Goal: Task Accomplishment & Management: Manage account settings

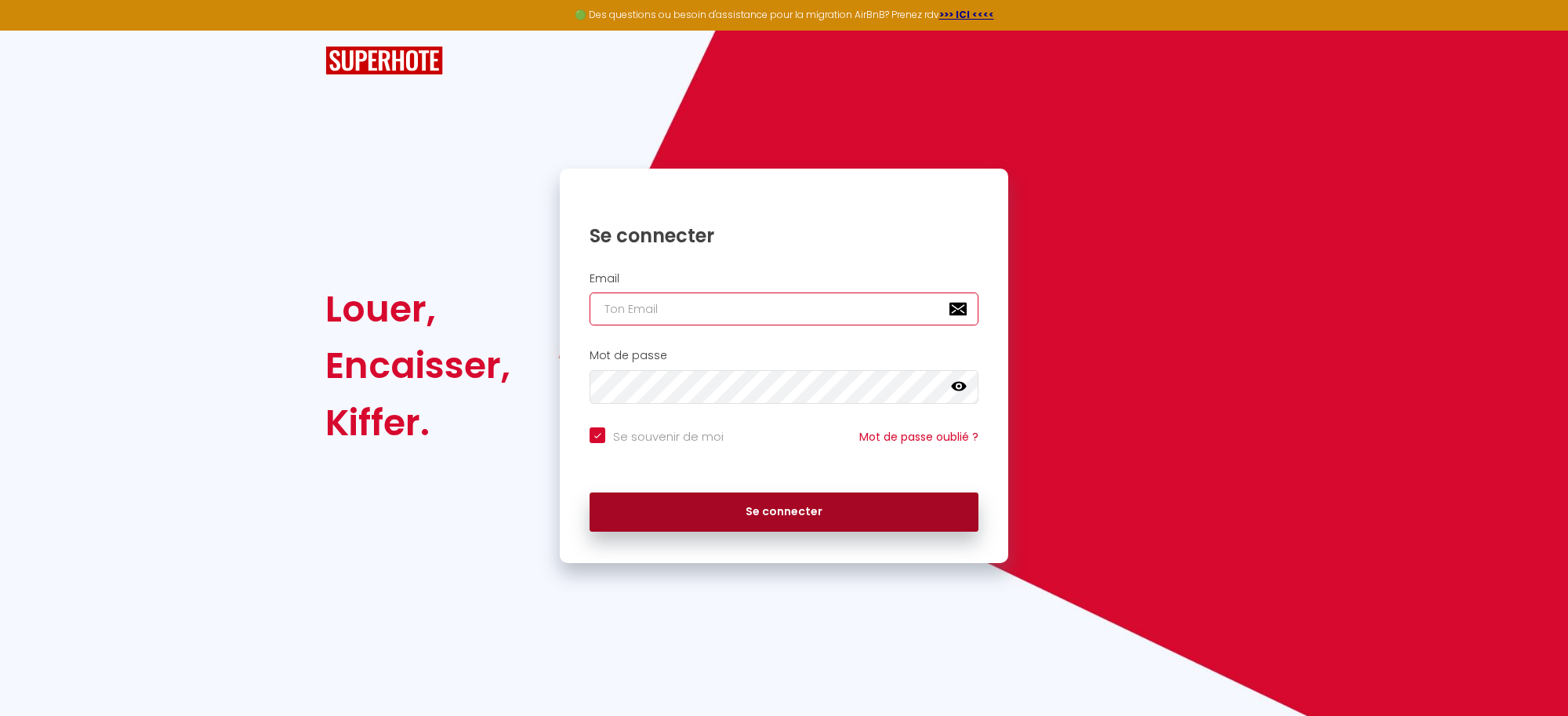
type input "[EMAIL_ADDRESS][DOMAIN_NAME]"
click at [707, 507] on button "Se connecter" at bounding box center [783, 512] width 389 height 39
checkbox input "true"
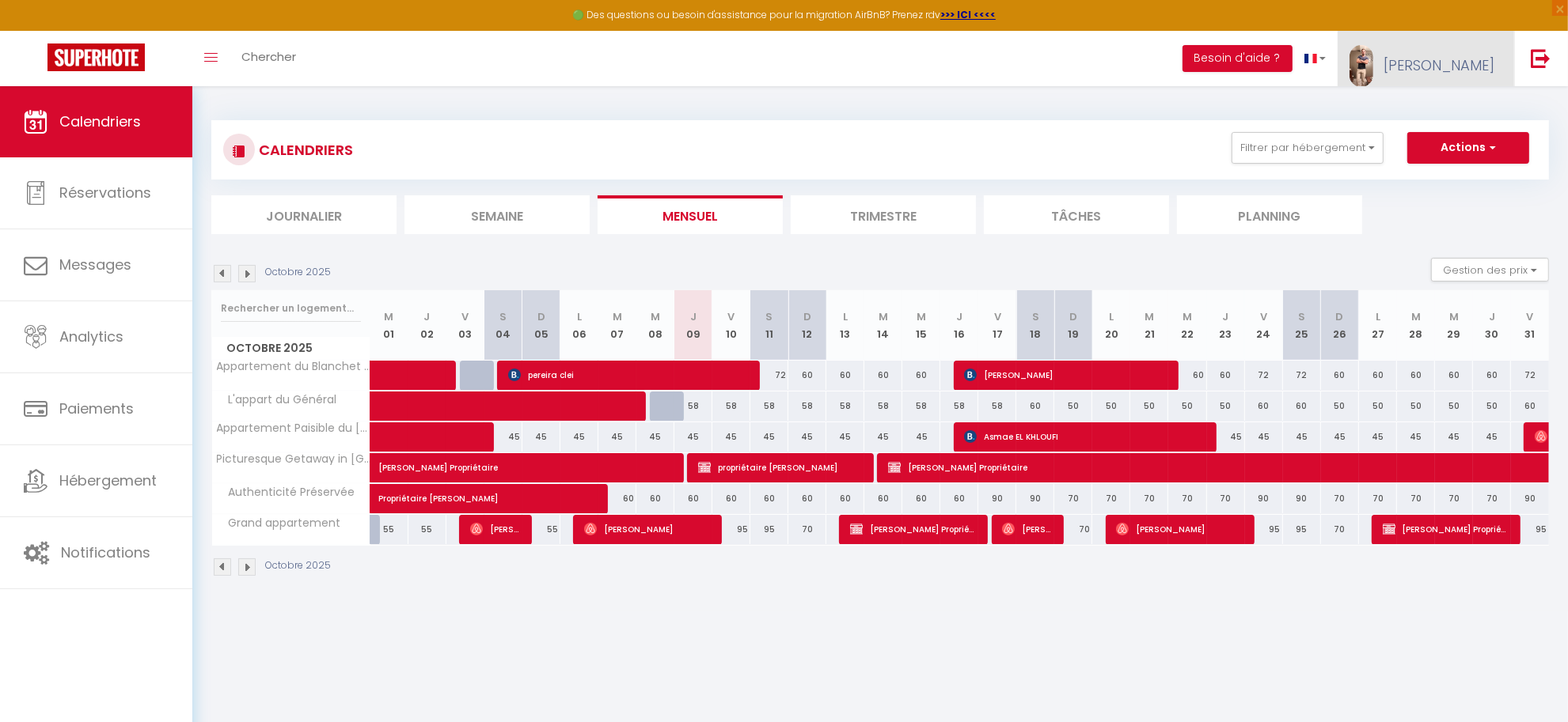
click at [1473, 49] on link "[PERSON_NAME]" at bounding box center [1426, 58] width 177 height 55
click at [1454, 96] on link "Paramètres" at bounding box center [1450, 109] width 117 height 27
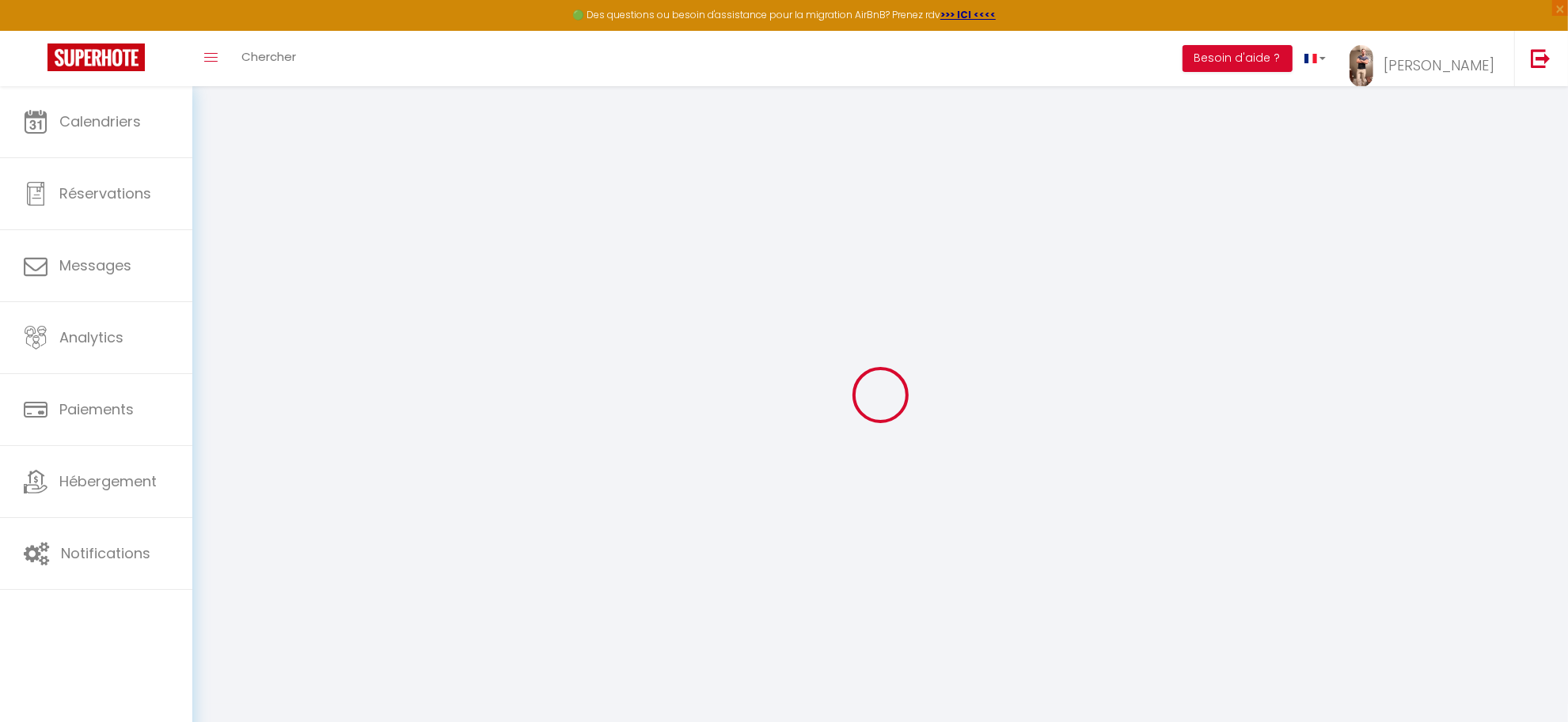
type input "abauH9LVwE4ne5TMyO03laOG0"
type input "L3J0trB7SGVXULyl7o2PkFg29"
type input "[URL][DOMAIN_NAME]"
select select "fr"
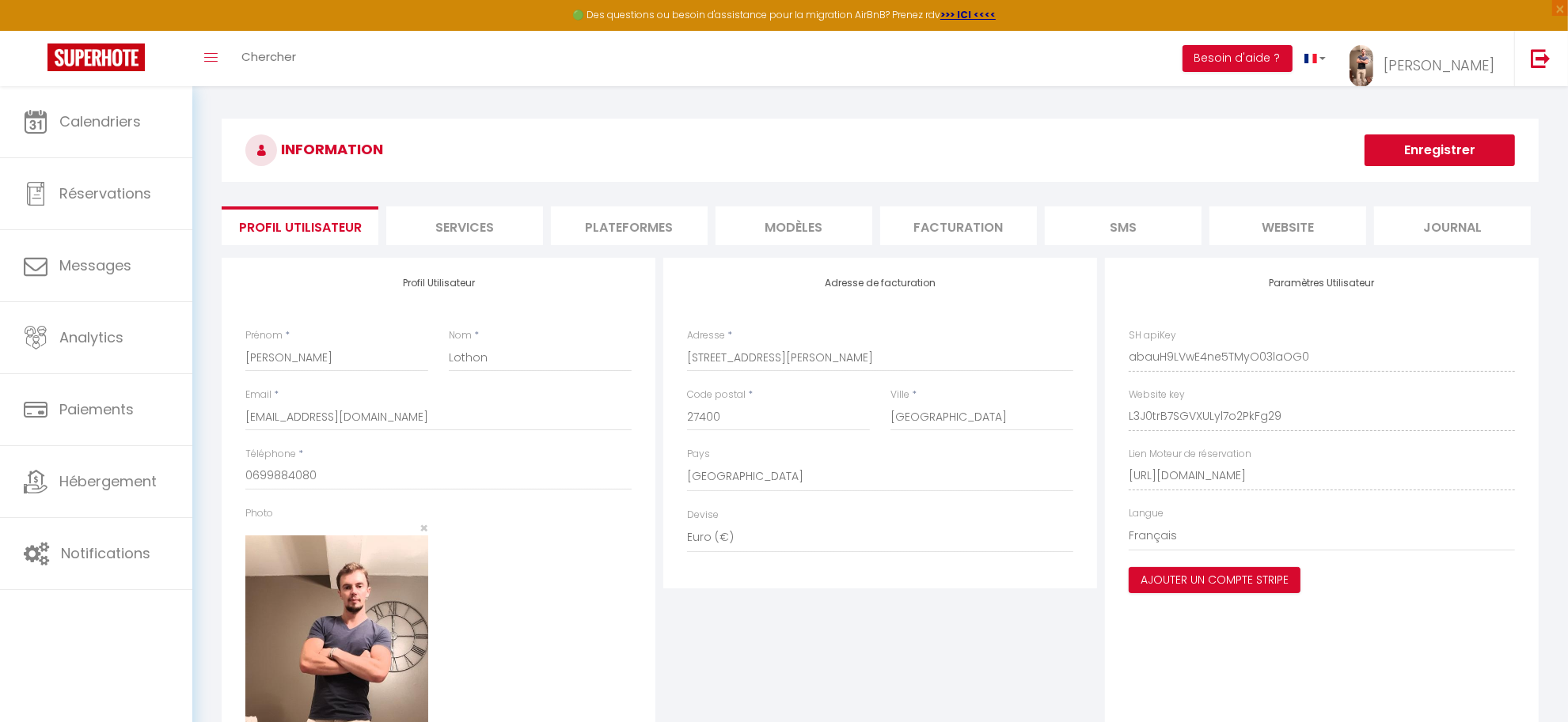
click at [632, 229] on li "Plateformes" at bounding box center [629, 225] width 156 height 39
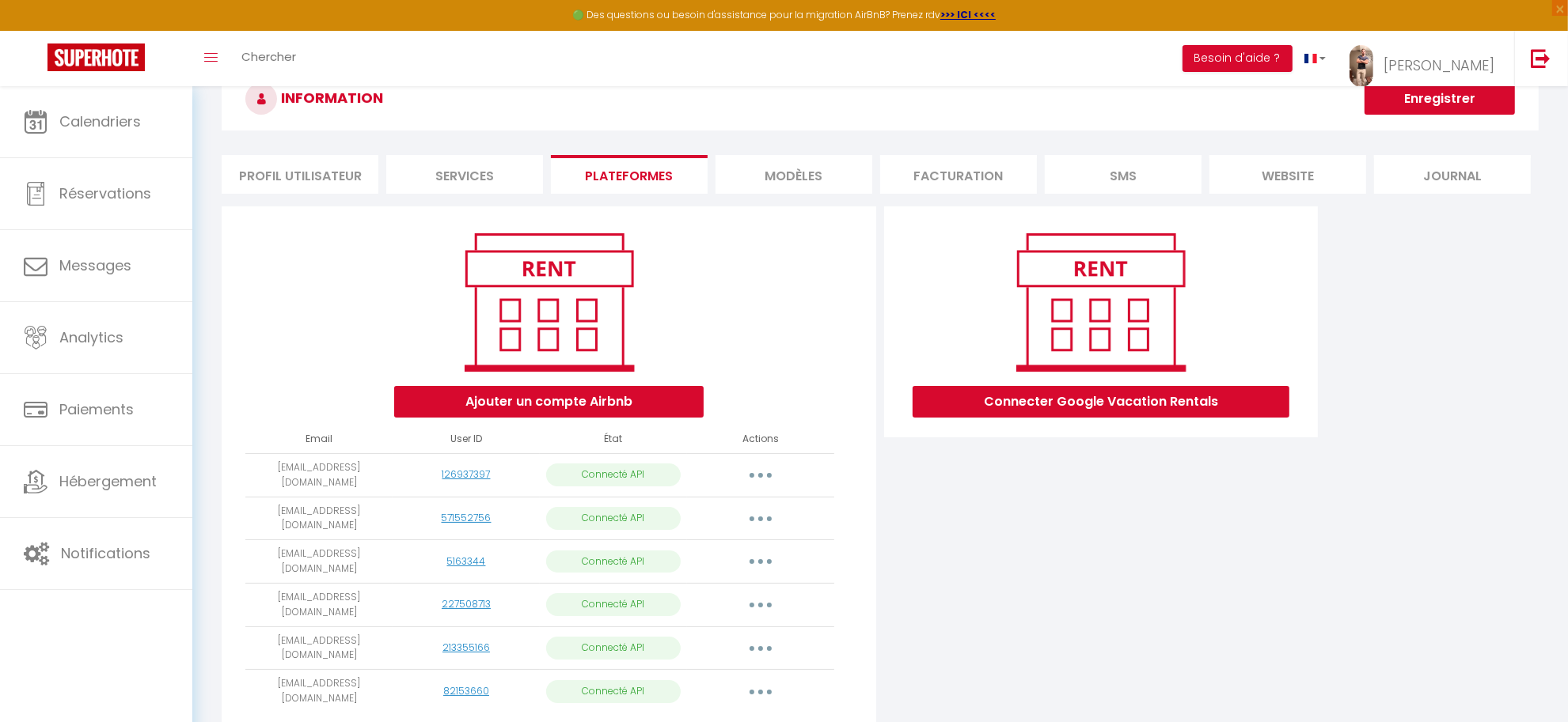
scroll to position [104, 0]
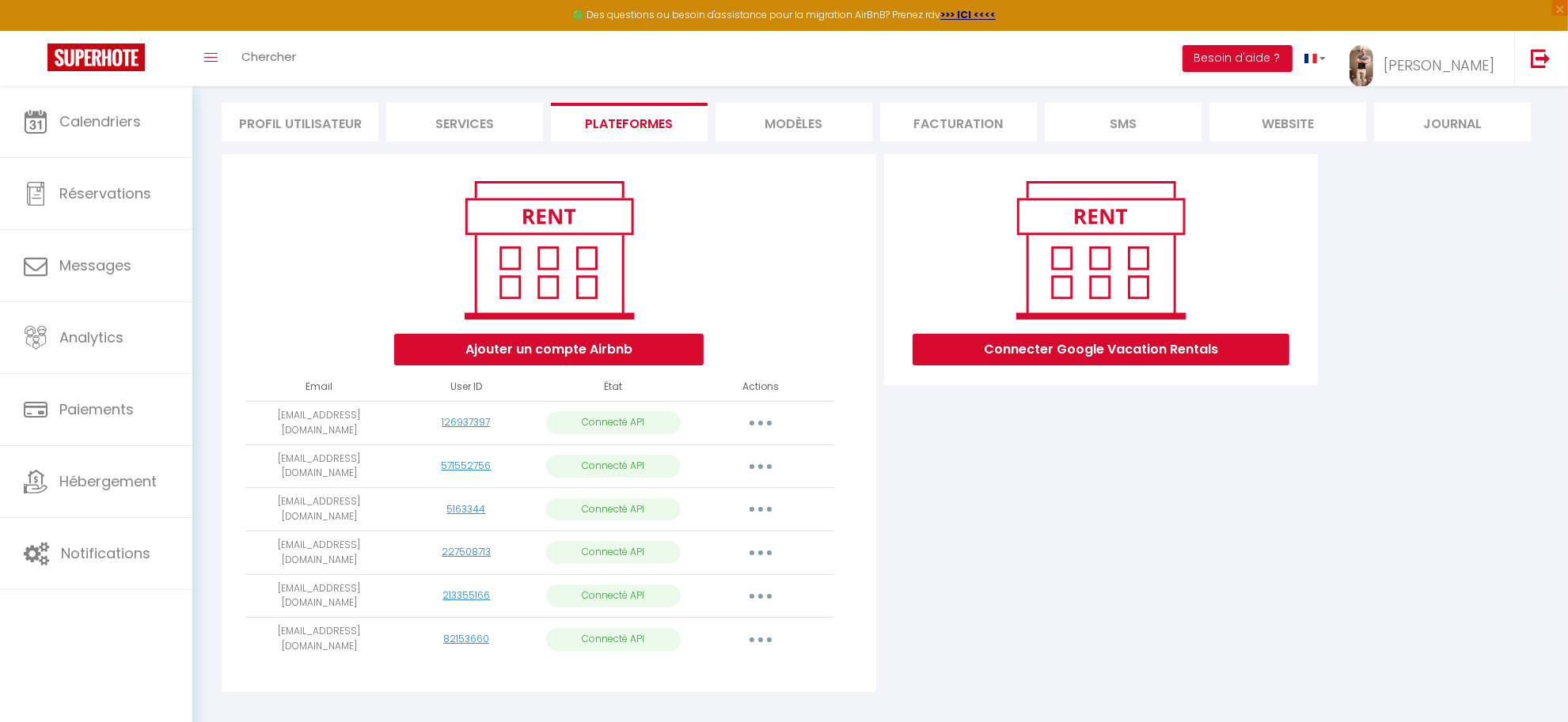
click at [753, 428] on button "button" at bounding box center [761, 423] width 44 height 25
click at [1014, 536] on div "Connecter Google Vacation Rentals" at bounding box center [1101, 428] width 442 height 548
drag, startPoint x: 761, startPoint y: 622, endPoint x: 948, endPoint y: 627, distance: 187.1
click at [948, 627] on div "Ajouter un compte Airbnb Email User ID État Actions [EMAIL_ADDRESS][DOMAIN_NAME…" at bounding box center [880, 428] width 1325 height 548
click at [754, 627] on button "button" at bounding box center [761, 639] width 44 height 25
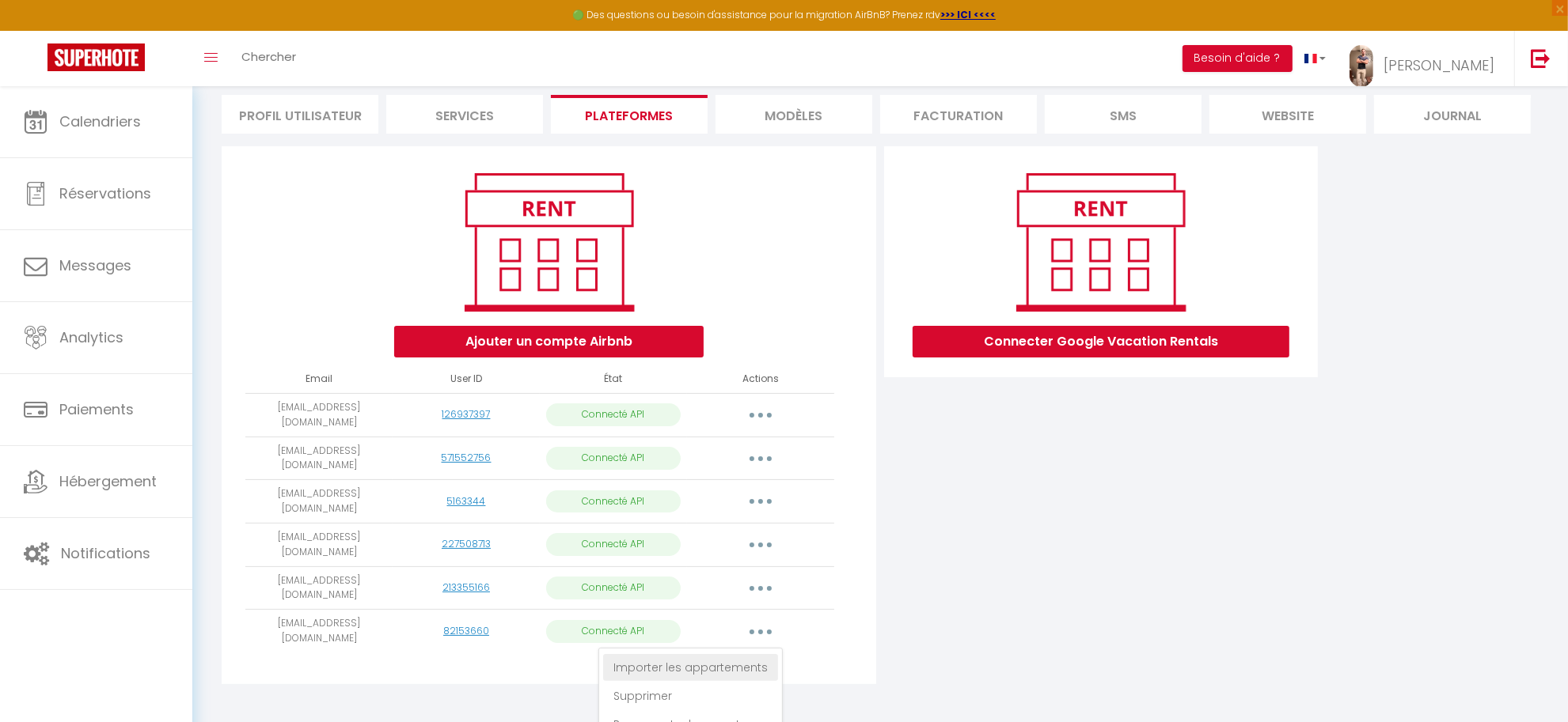
scroll to position [113, 0]
click at [675, 654] on link "Importer les appartements" at bounding box center [690, 667] width 175 height 27
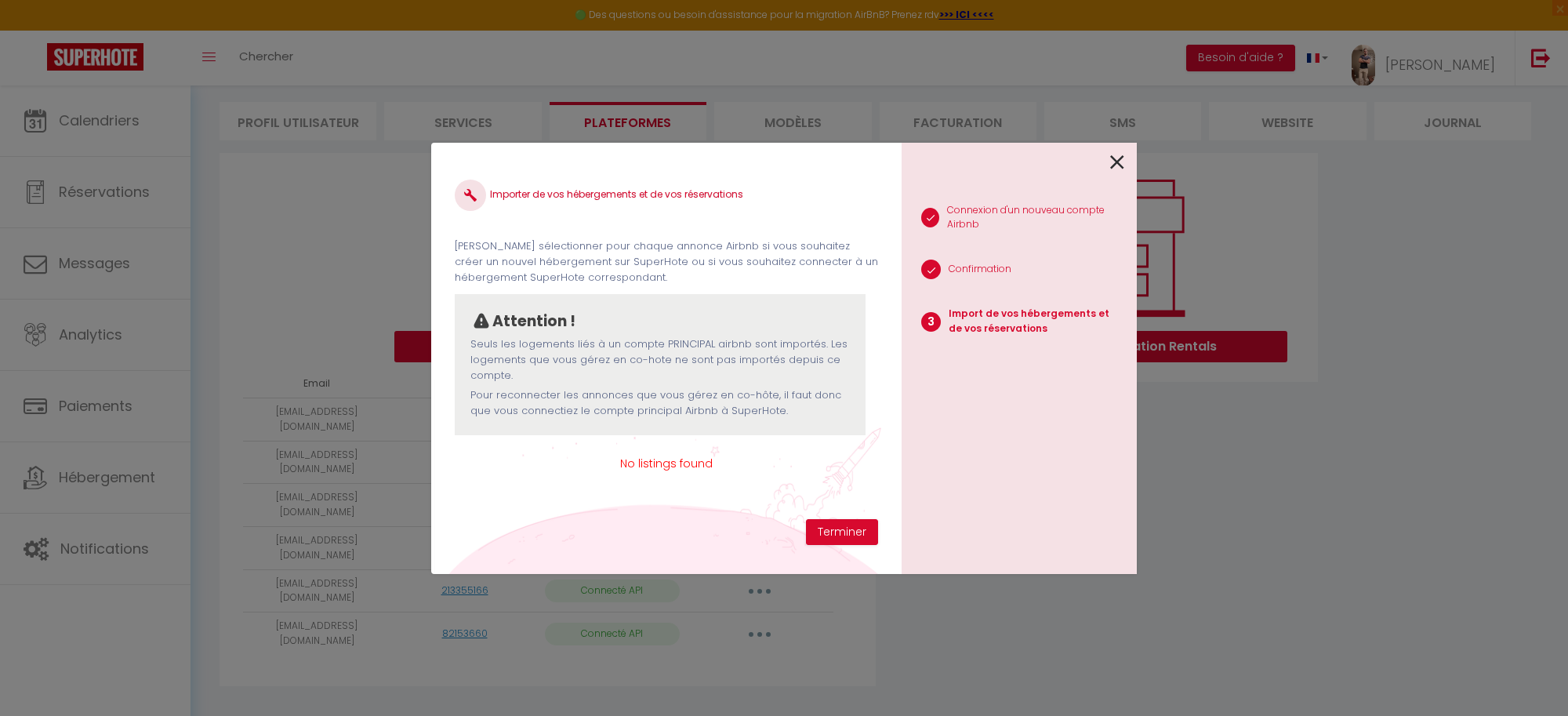
click at [1116, 155] on icon at bounding box center [1117, 162] width 14 height 24
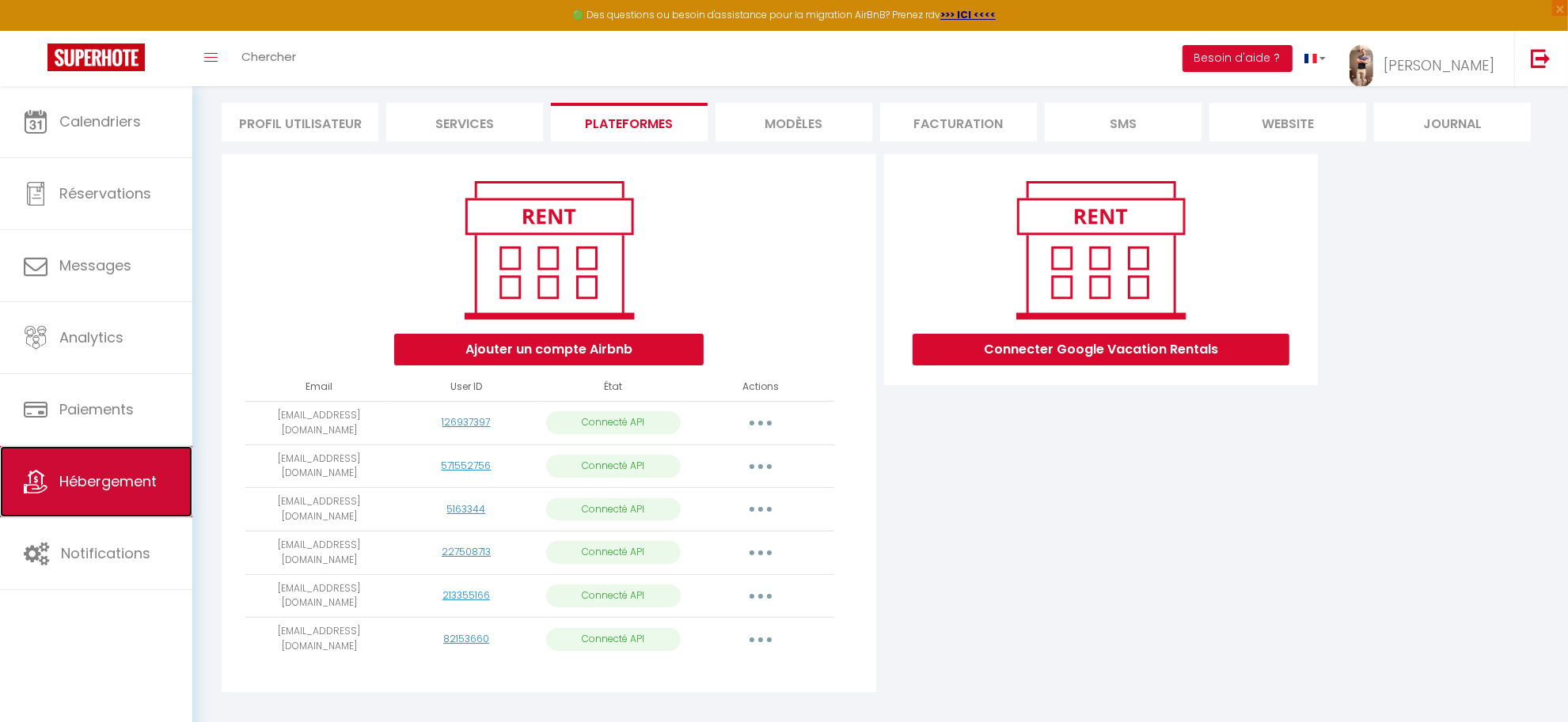
click at [116, 484] on span "Hébergement" at bounding box center [108, 481] width 97 height 20
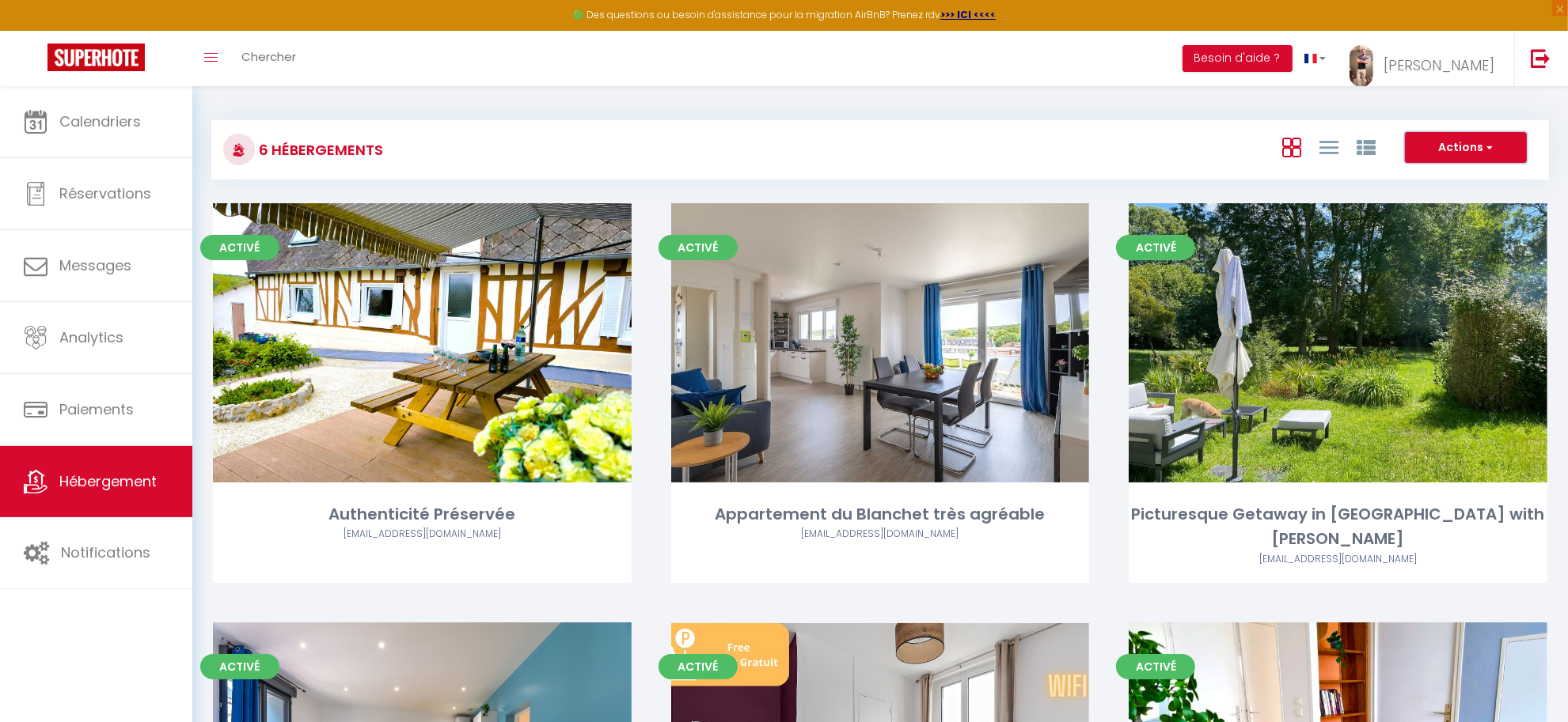
click at [1453, 139] on button "Actions" at bounding box center [1466, 148] width 122 height 31
click at [1331, 148] on icon at bounding box center [1329, 147] width 19 height 20
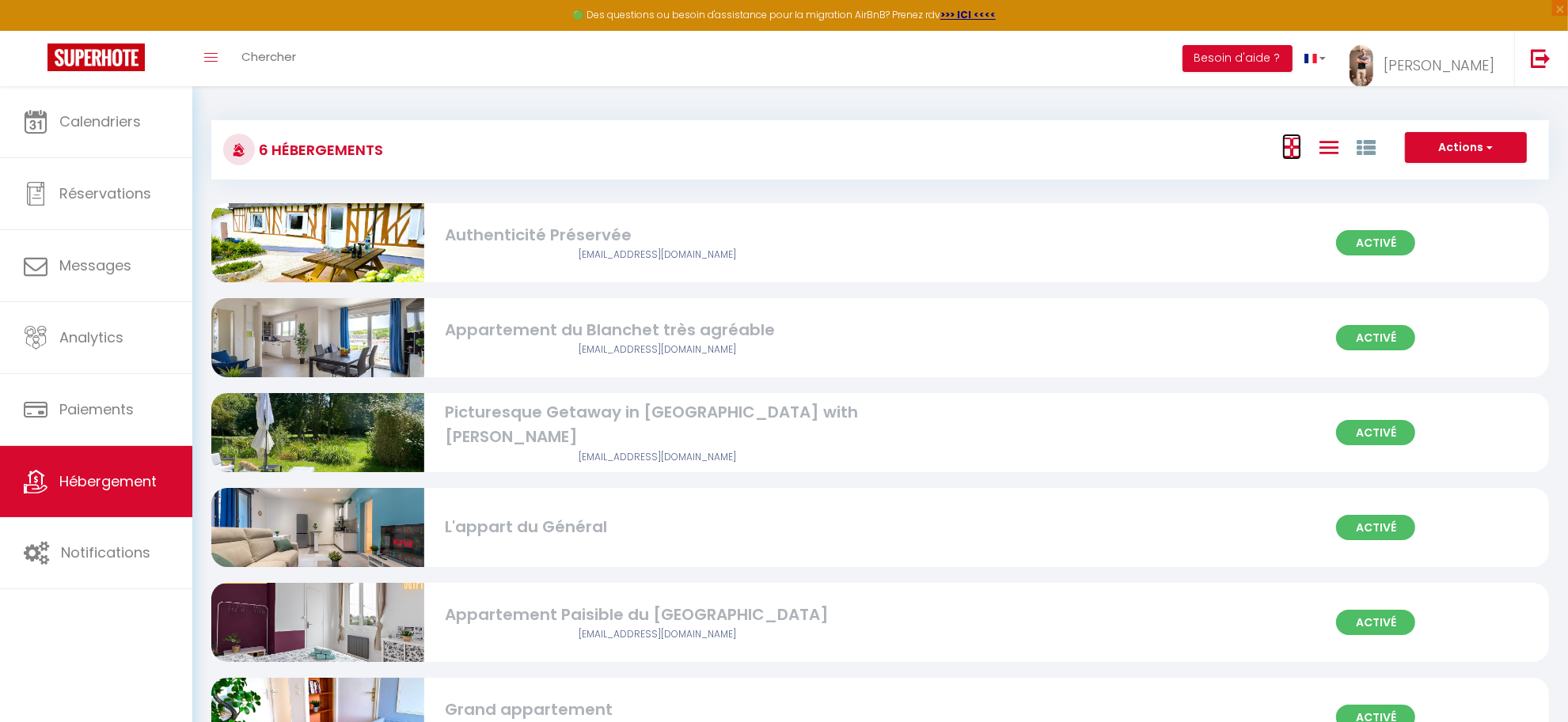
click at [1290, 141] on icon at bounding box center [1292, 147] width 19 height 20
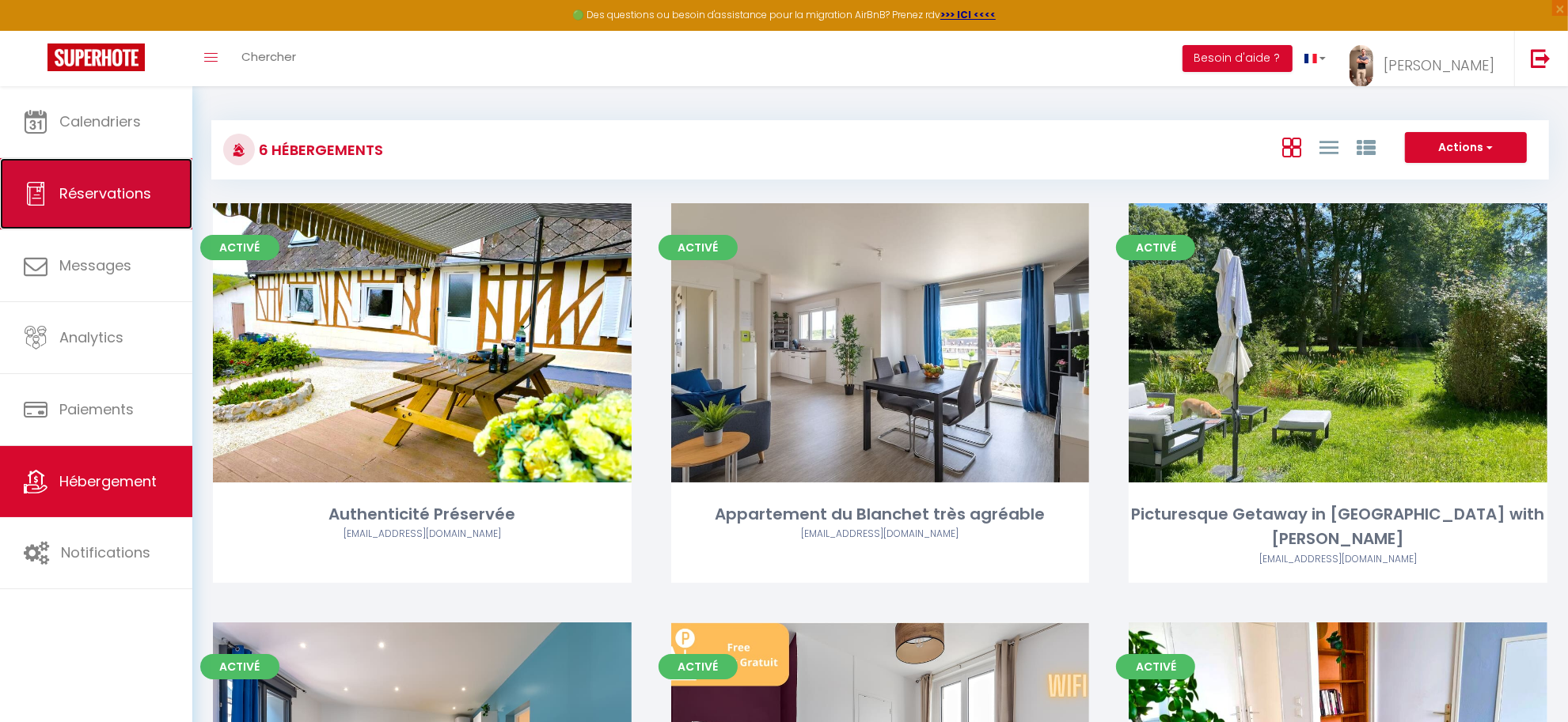
click at [114, 187] on span "Réservations" at bounding box center [105, 193] width 92 height 20
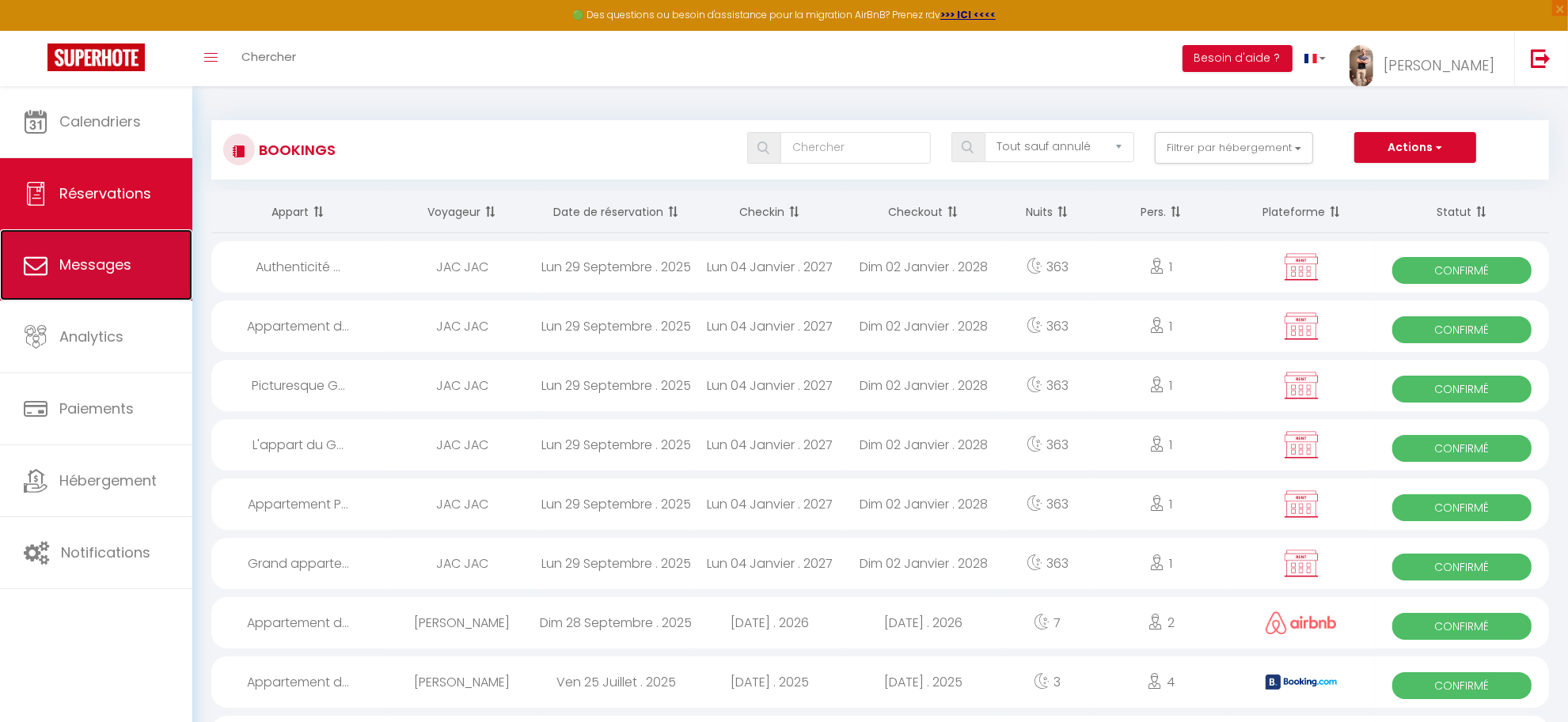
click at [112, 275] on link "Messages" at bounding box center [96, 265] width 193 height 72
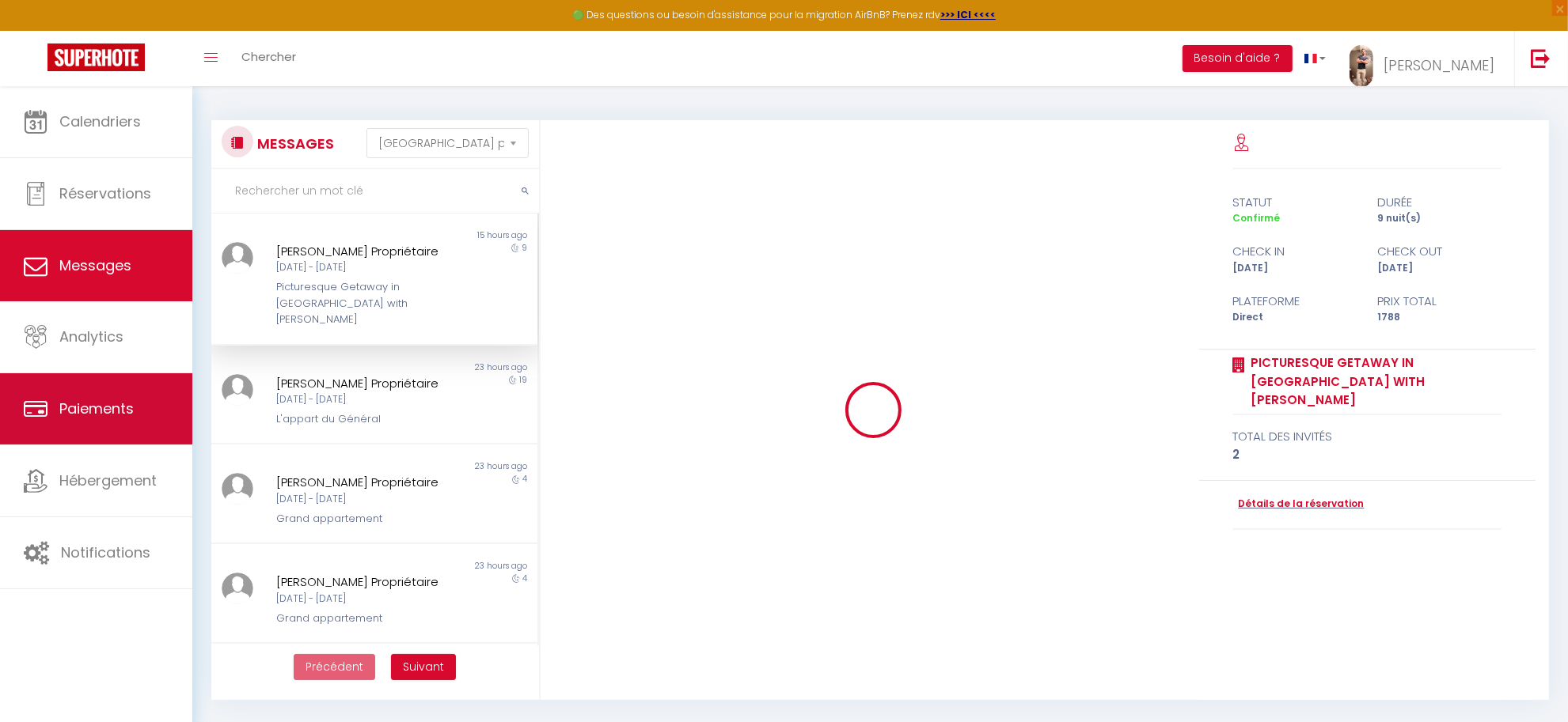
scroll to position [2409, 0]
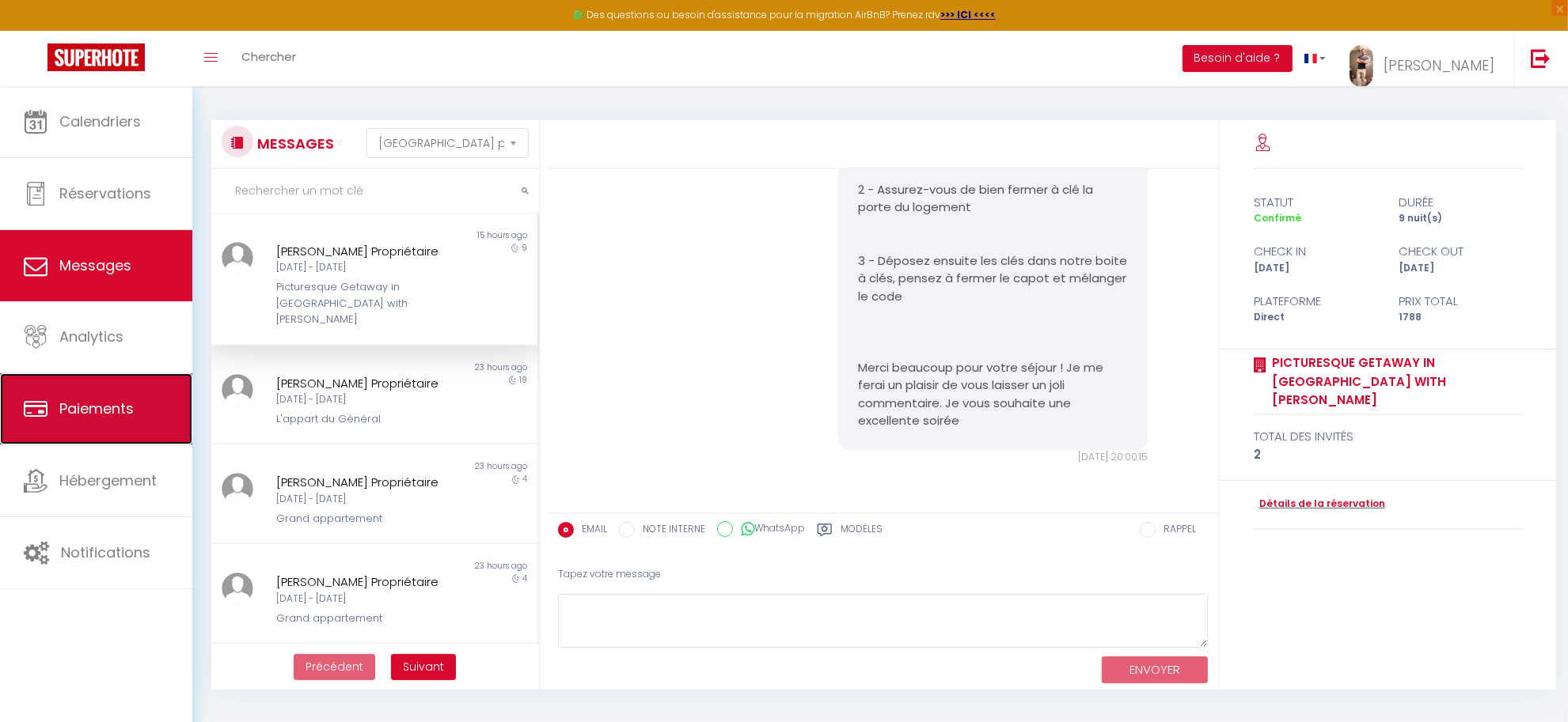
click at [105, 405] on span "Paiements" at bounding box center [96, 409] width 74 height 20
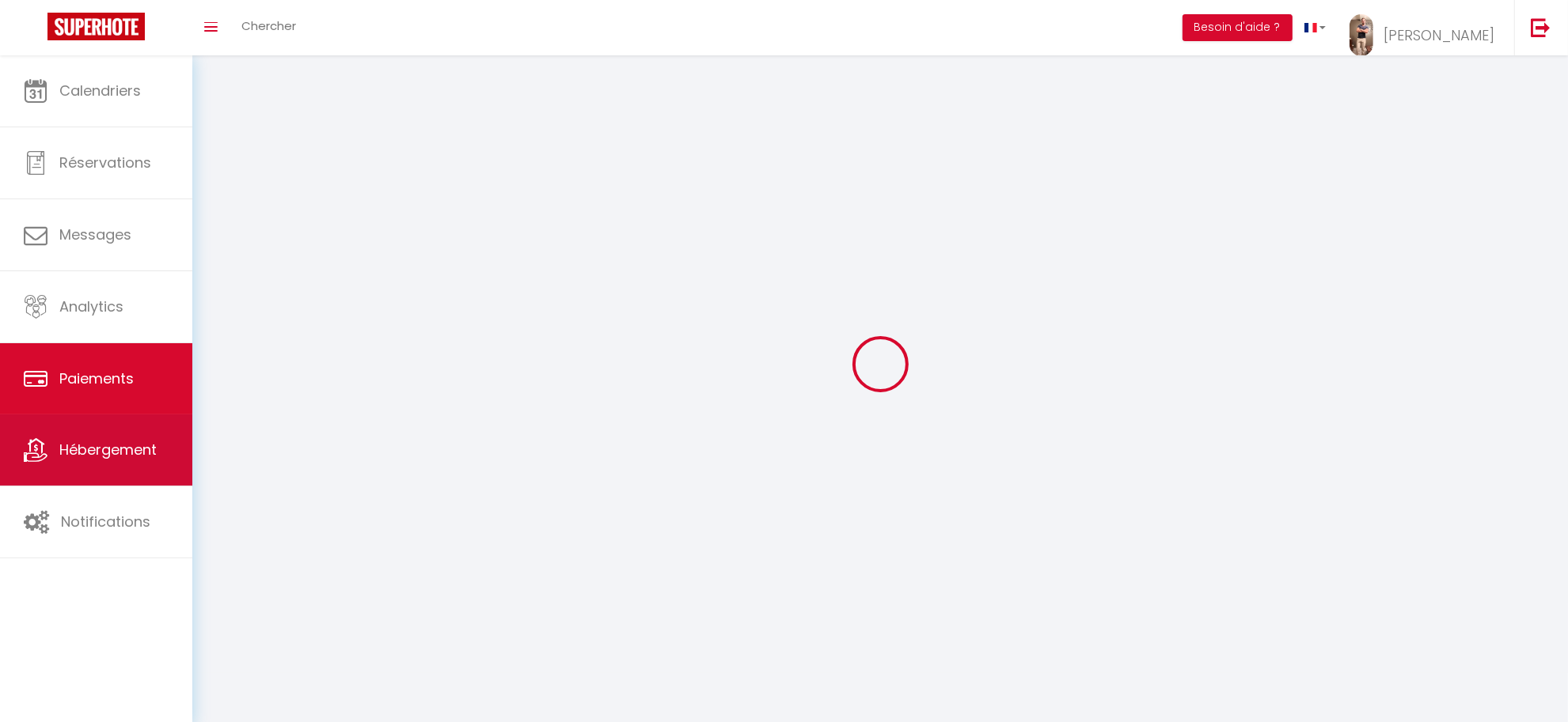
select select "2"
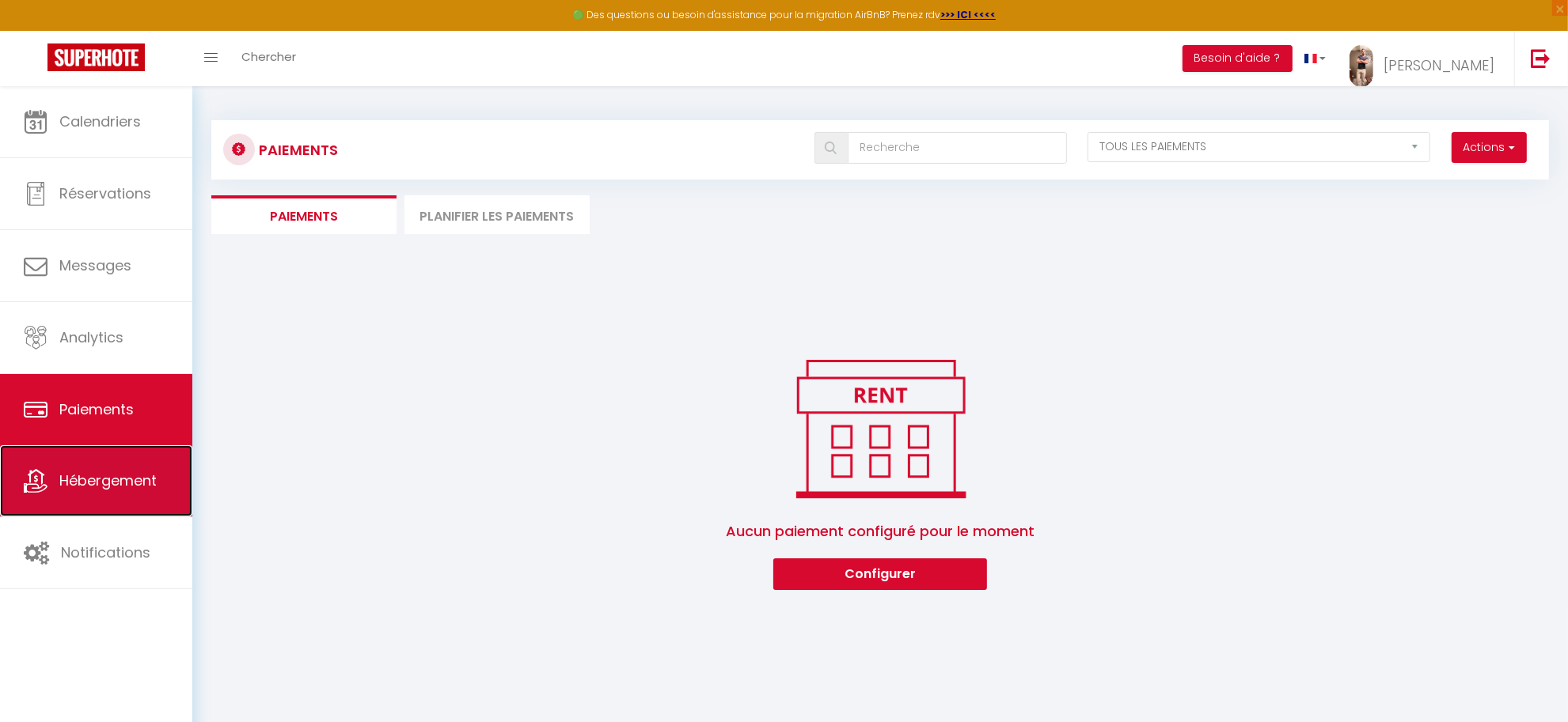
click at [104, 480] on span "Hébergement" at bounding box center [108, 480] width 97 height 20
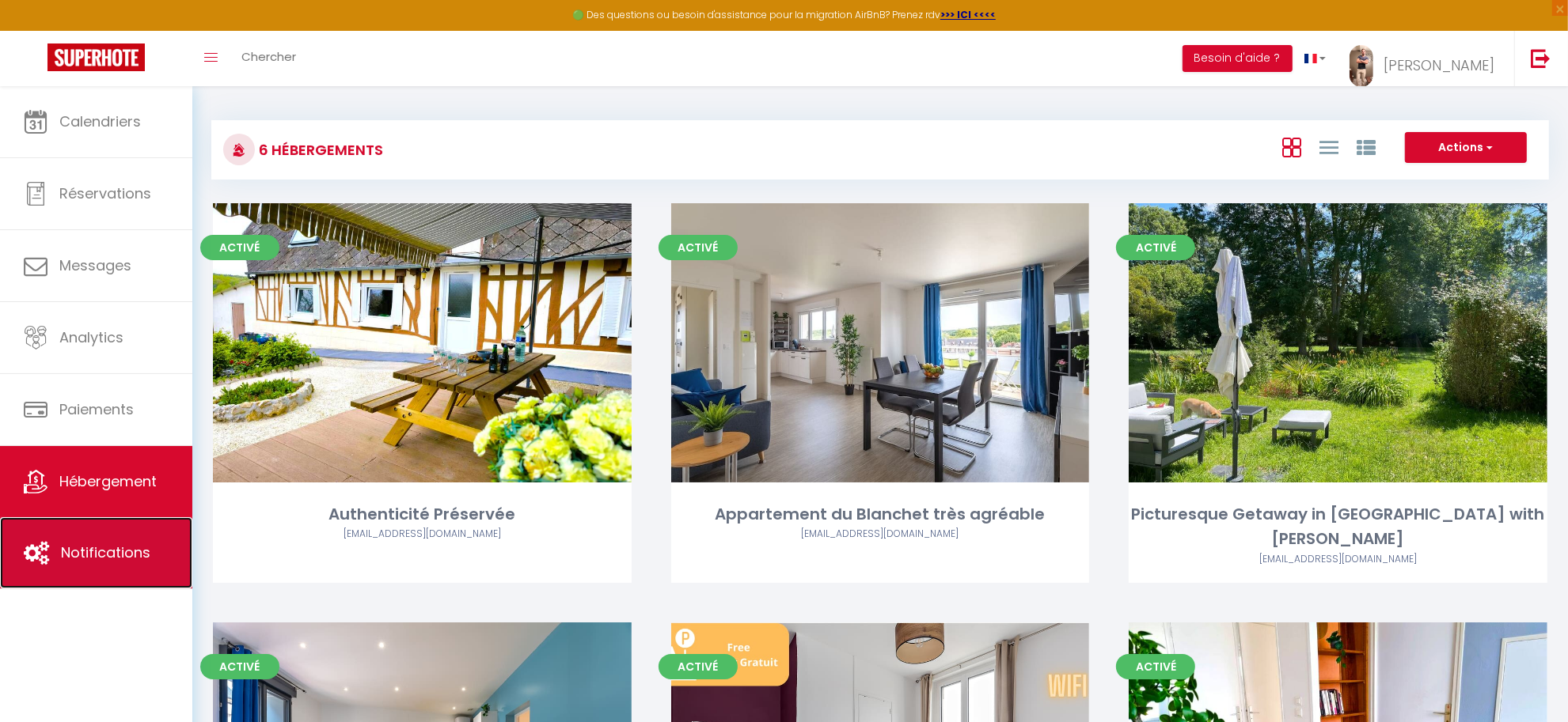
click at [92, 544] on span "Notifications" at bounding box center [105, 553] width 90 height 20
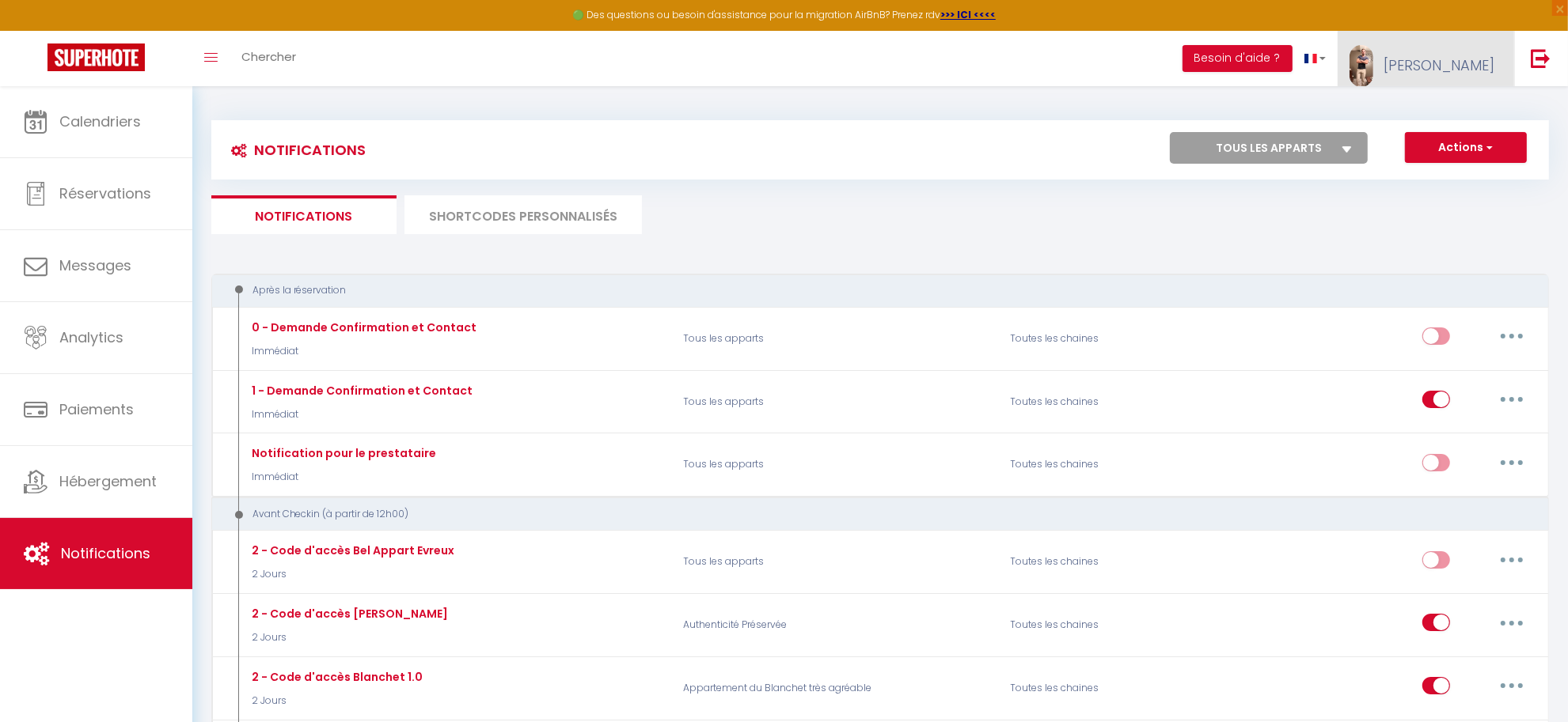
click at [1458, 64] on span "[PERSON_NAME]" at bounding box center [1439, 65] width 111 height 20
click at [1437, 109] on link "Paramètres" at bounding box center [1450, 109] width 117 height 27
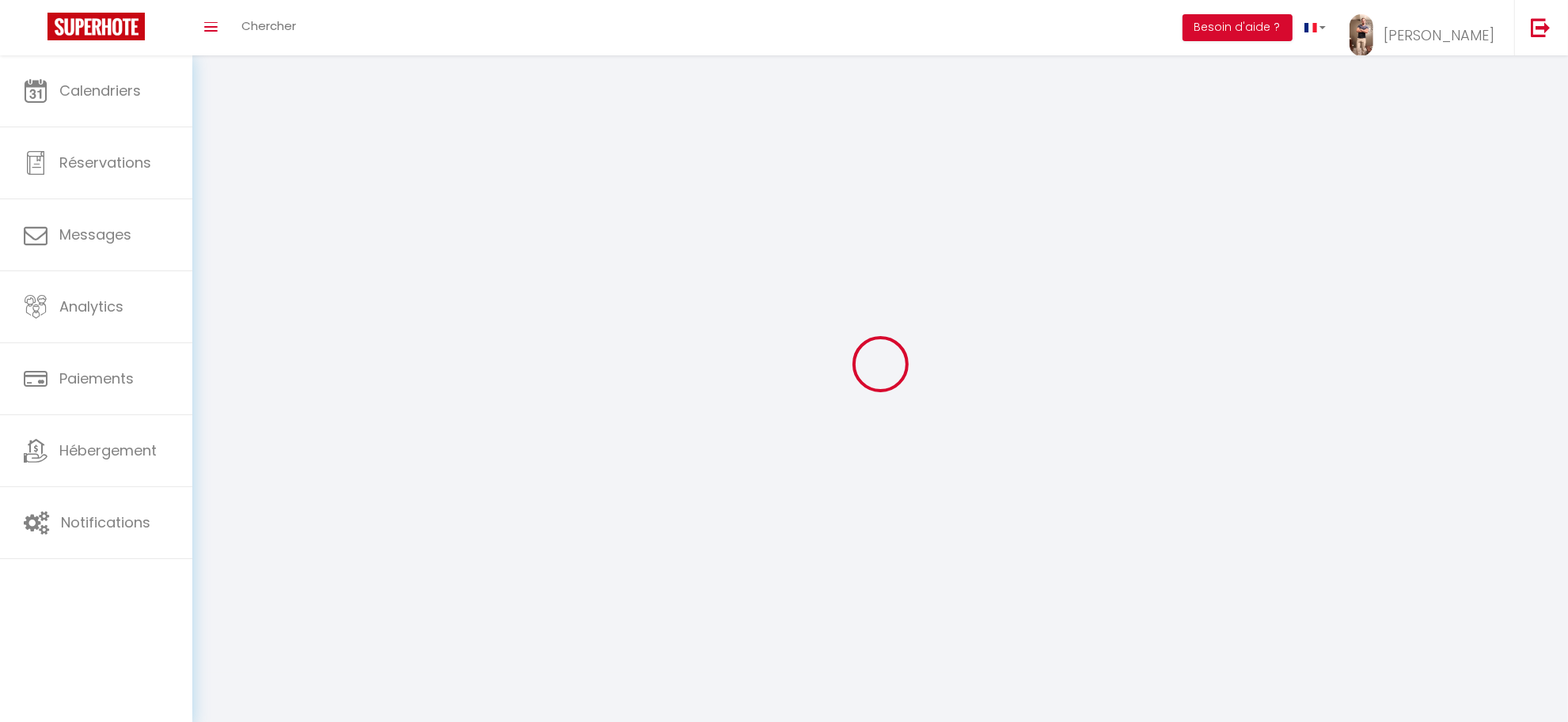
select select
type input "[PERSON_NAME]"
type input "Lothon"
type input "0699884080"
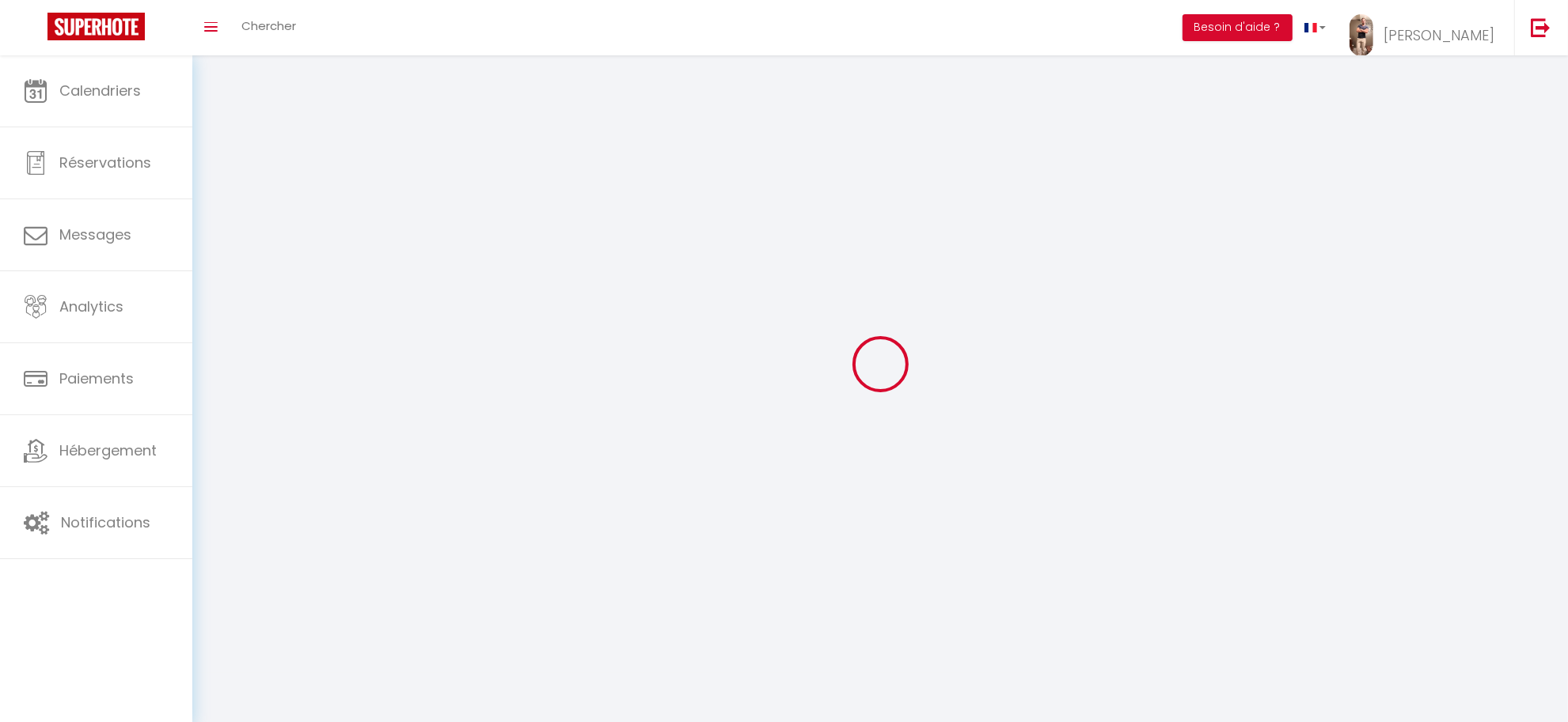
type input "[STREET_ADDRESS][PERSON_NAME]"
type input "27400"
type input "[GEOGRAPHIC_DATA]"
type input "abauH9LVwE4ne5TMyO03laOG0"
type input "L3J0trB7SGVXULyl7o2PkFg29"
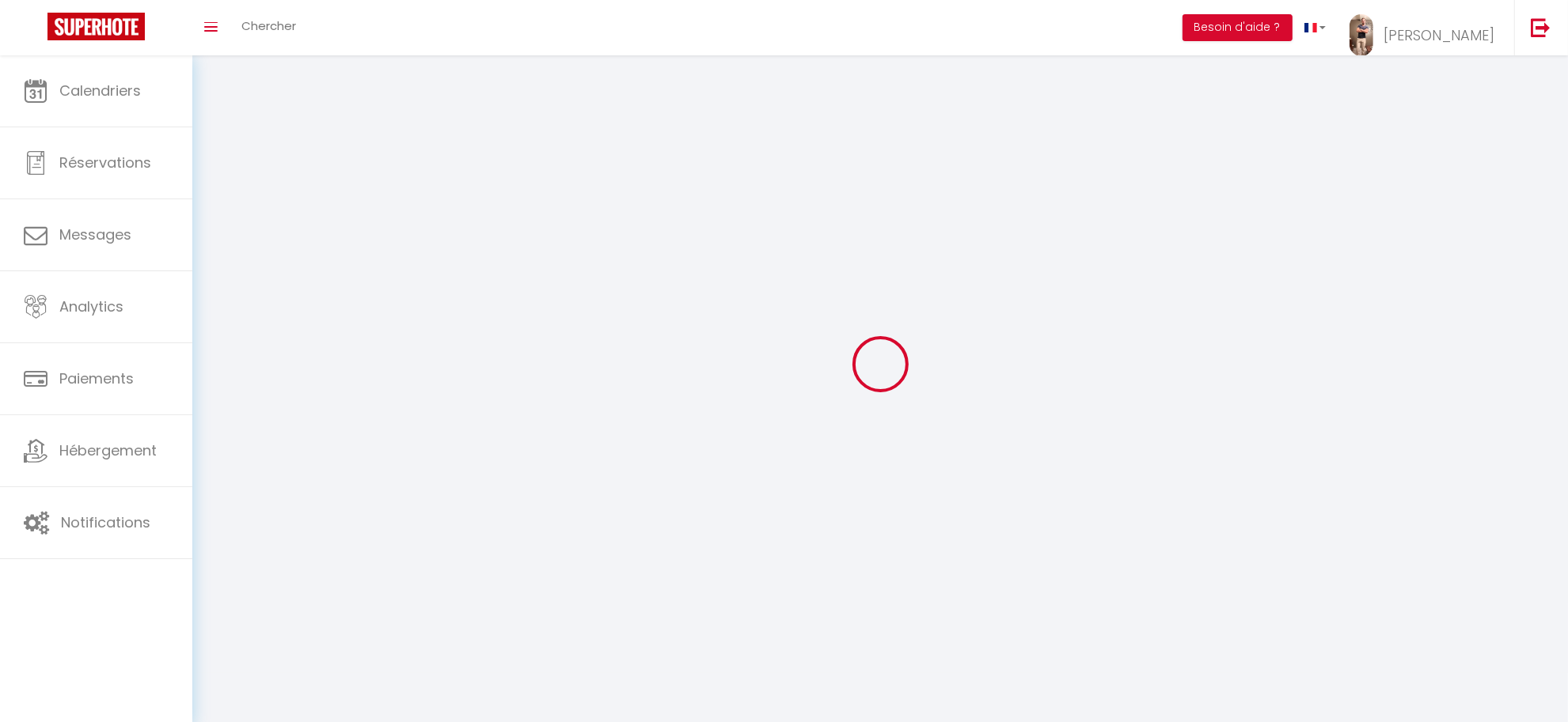
select select "28"
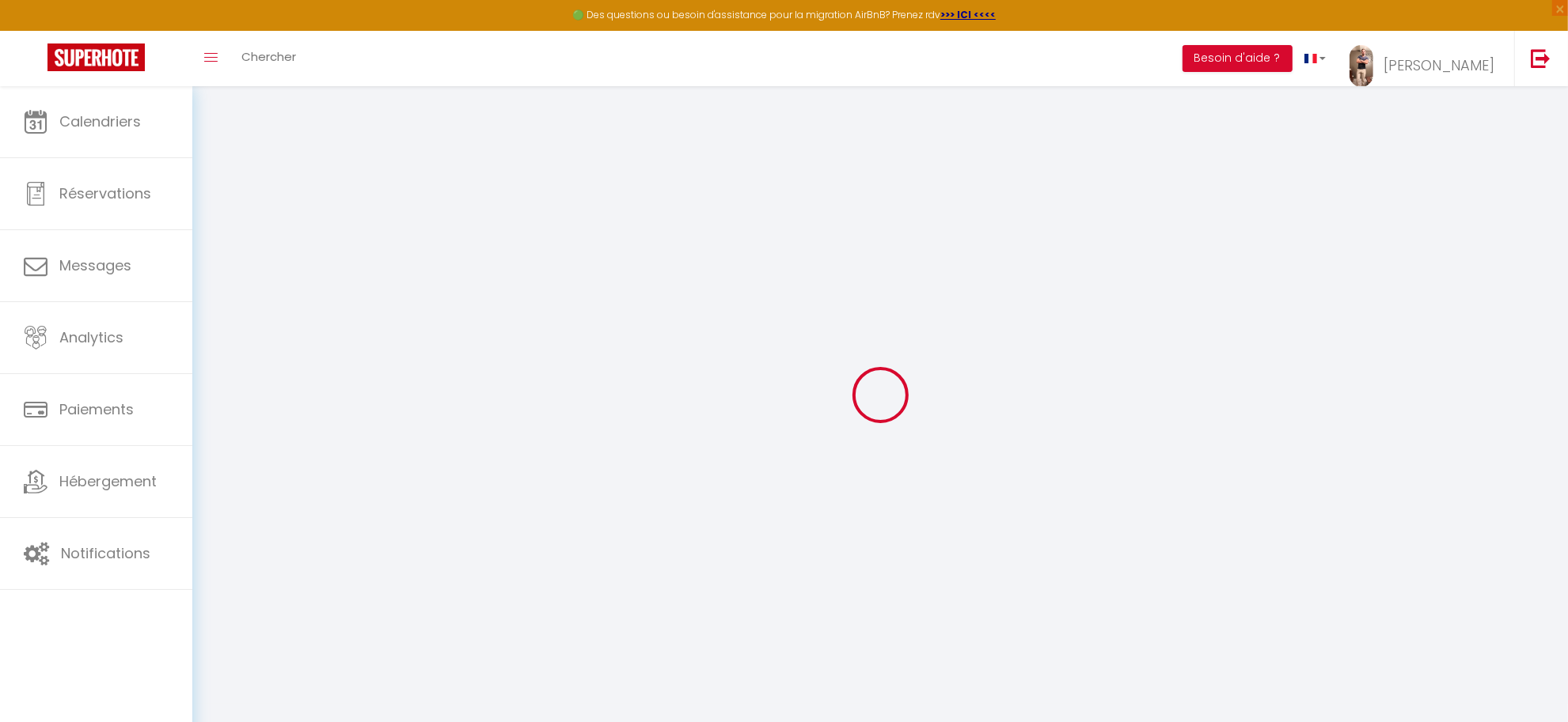
type input "abauH9LVwE4ne5TMyO03laOG0"
type input "L3J0trB7SGVXULyl7o2PkFg29"
type input "[URL][DOMAIN_NAME]"
select select "fr"
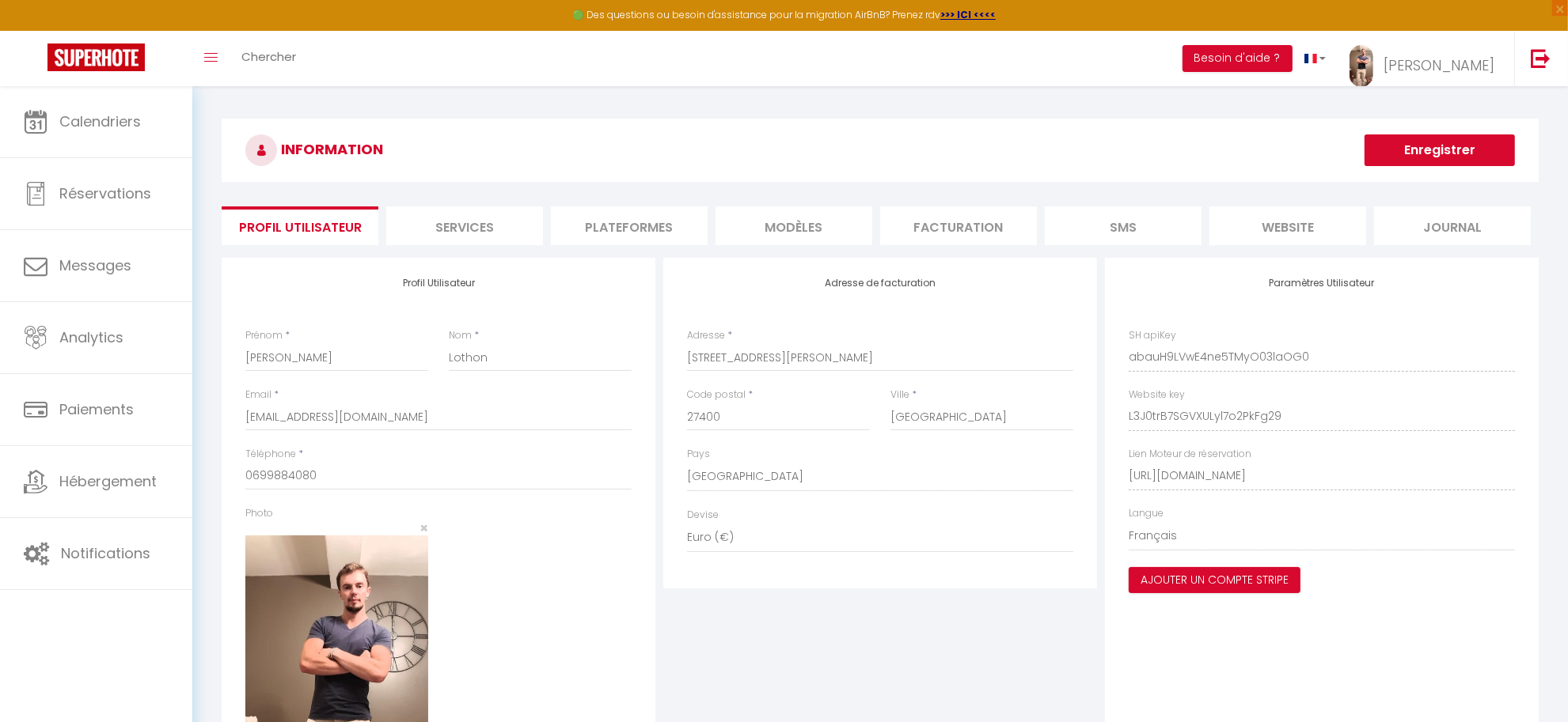
click at [449, 226] on li "Services" at bounding box center [465, 225] width 156 height 39
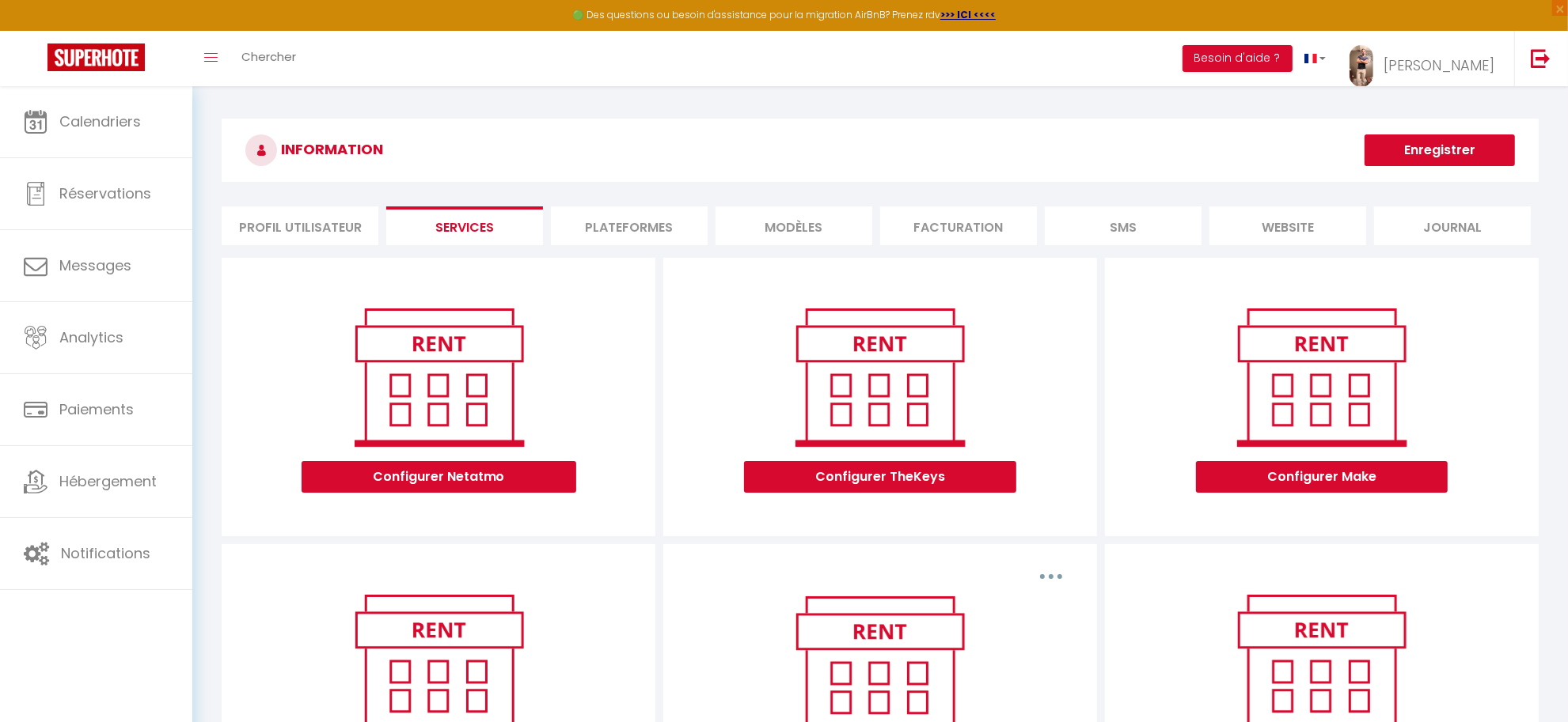
click at [637, 232] on li "Plateformes" at bounding box center [629, 225] width 156 height 39
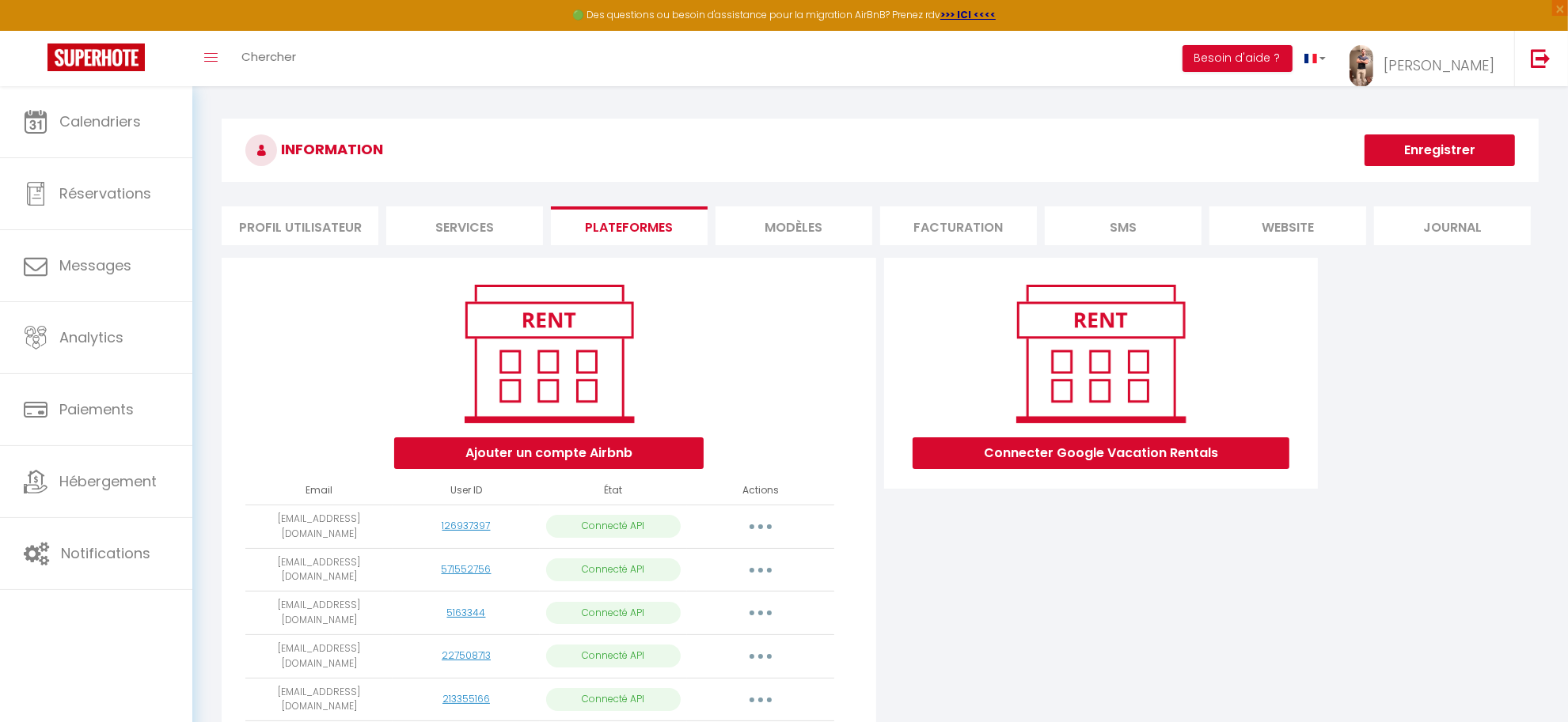
click at [778, 230] on li "MODÈLES" at bounding box center [794, 225] width 156 height 39
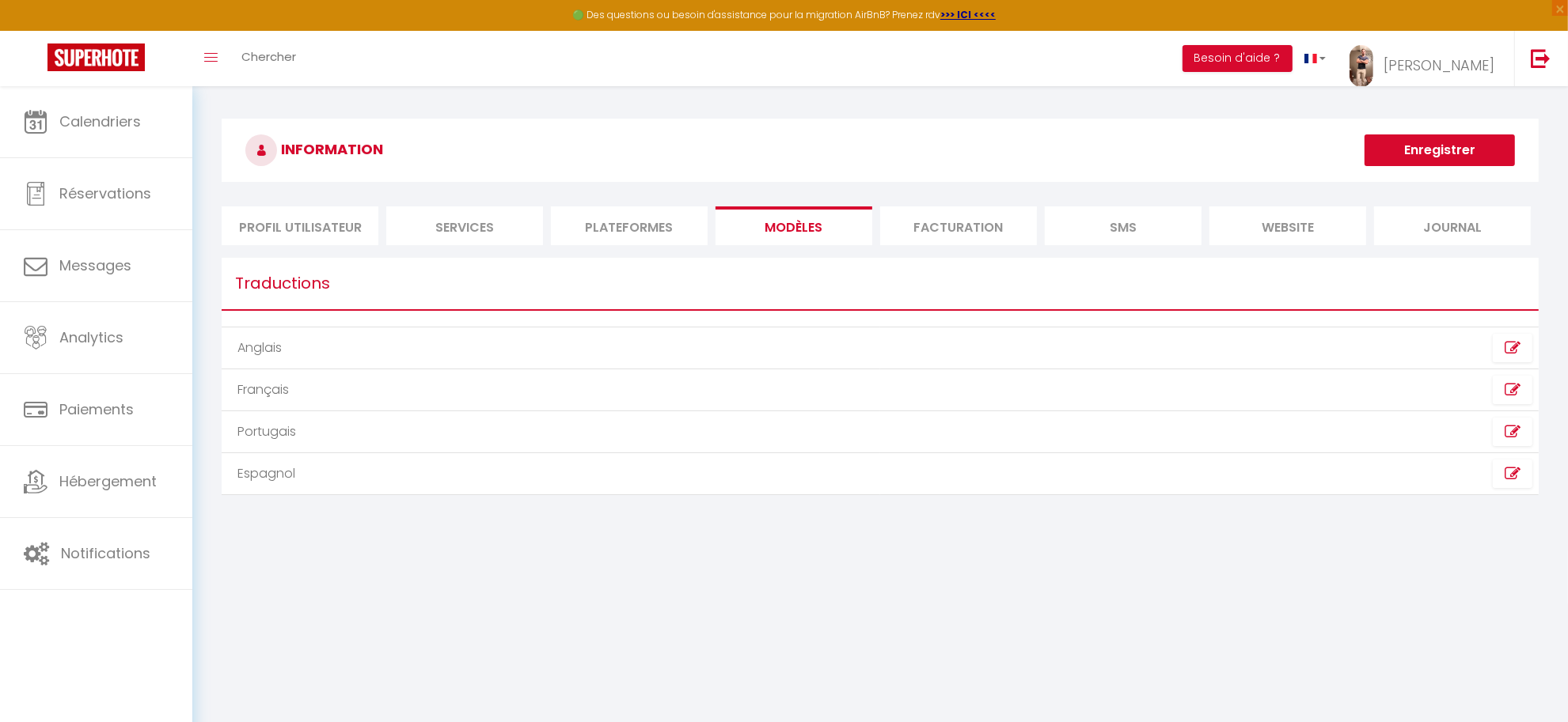
click at [924, 221] on li "Facturation" at bounding box center [958, 225] width 156 height 39
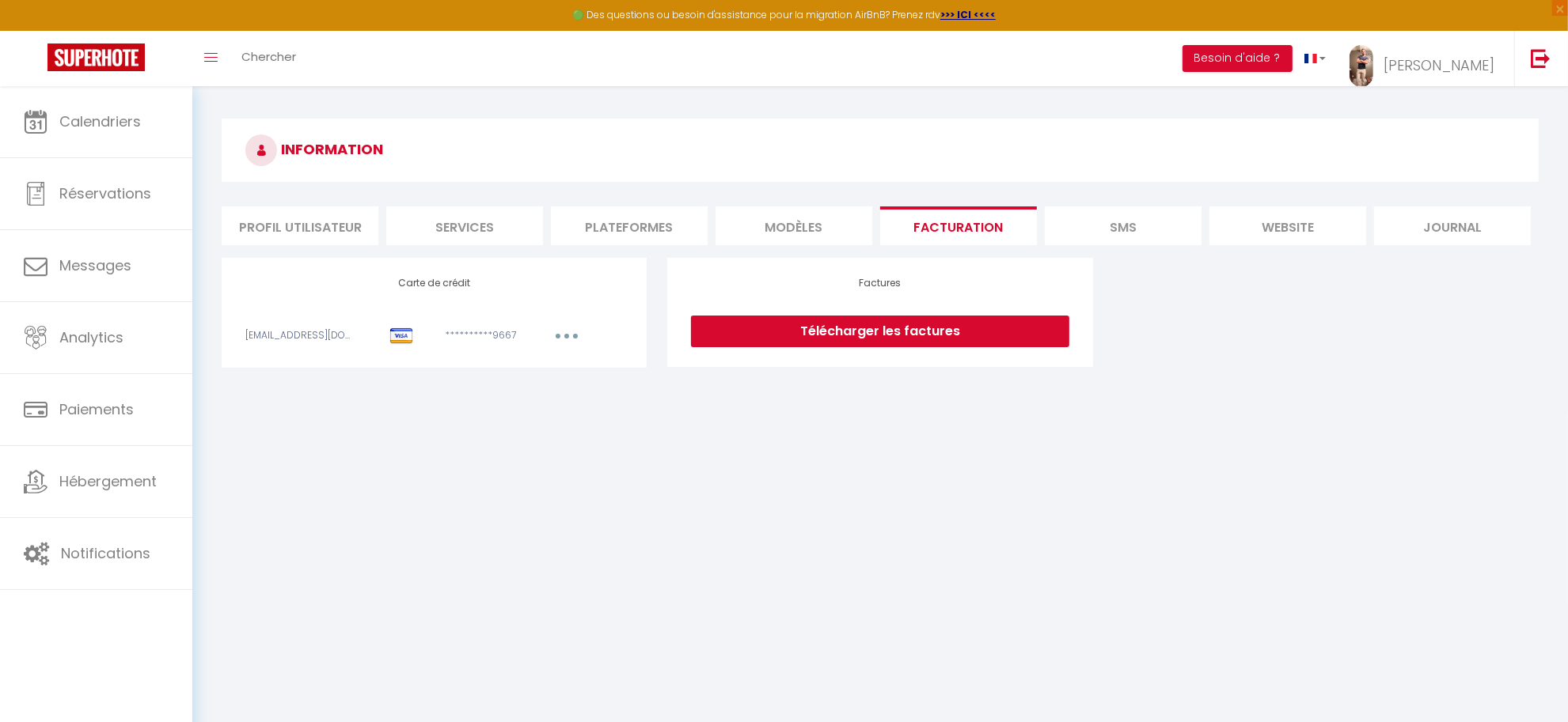
click at [1111, 220] on li "SMS" at bounding box center [1123, 225] width 156 height 39
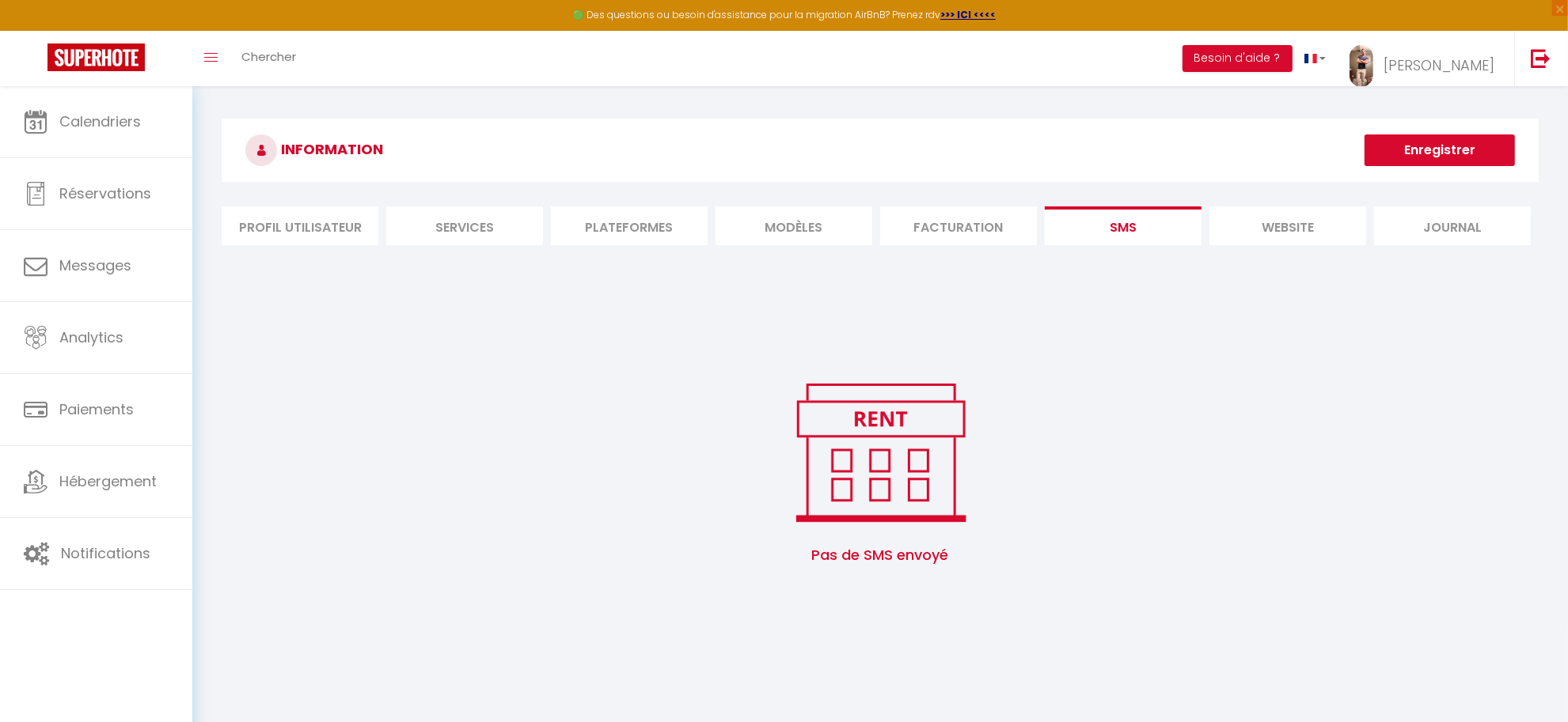
click at [1275, 218] on li "website" at bounding box center [1287, 225] width 156 height 39
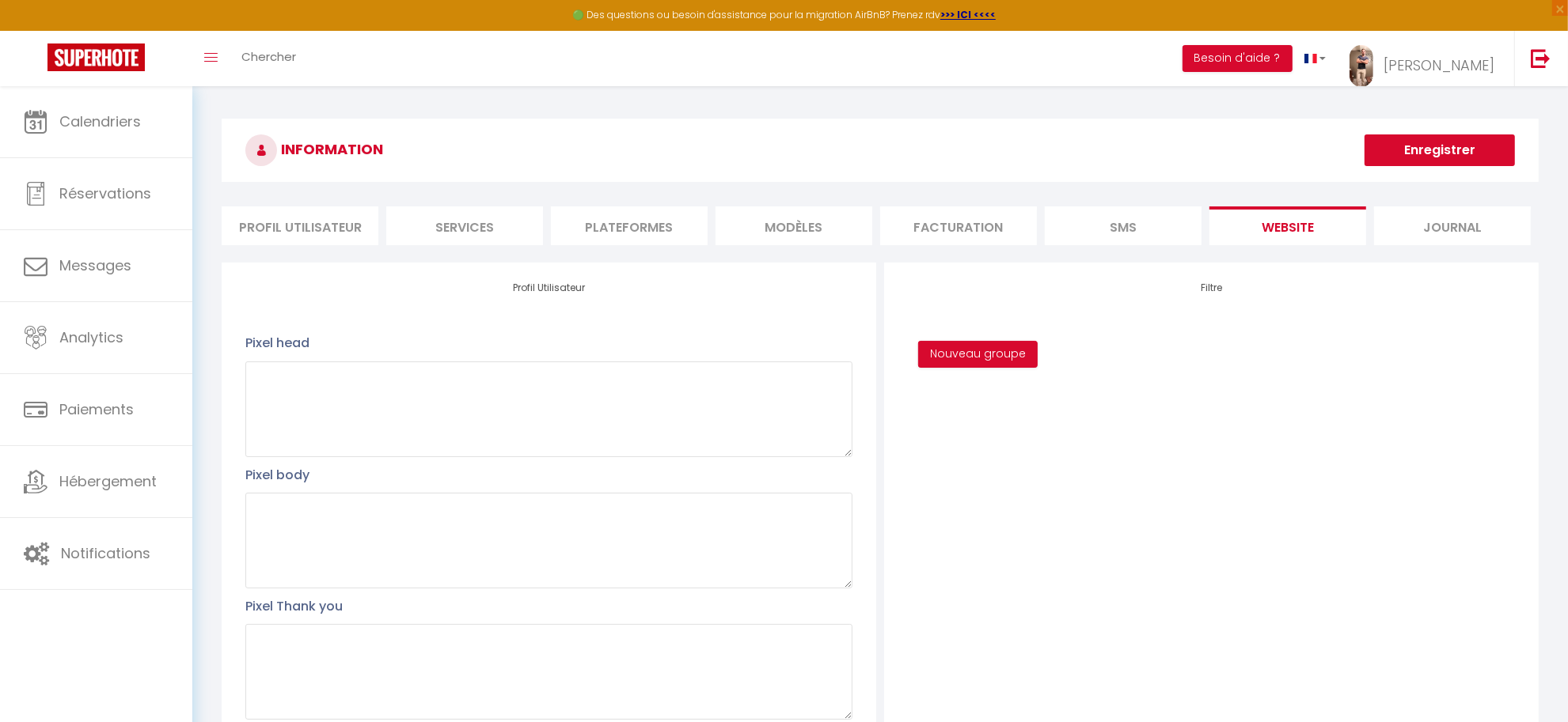
click at [1450, 216] on li "Journal" at bounding box center [1452, 225] width 156 height 39
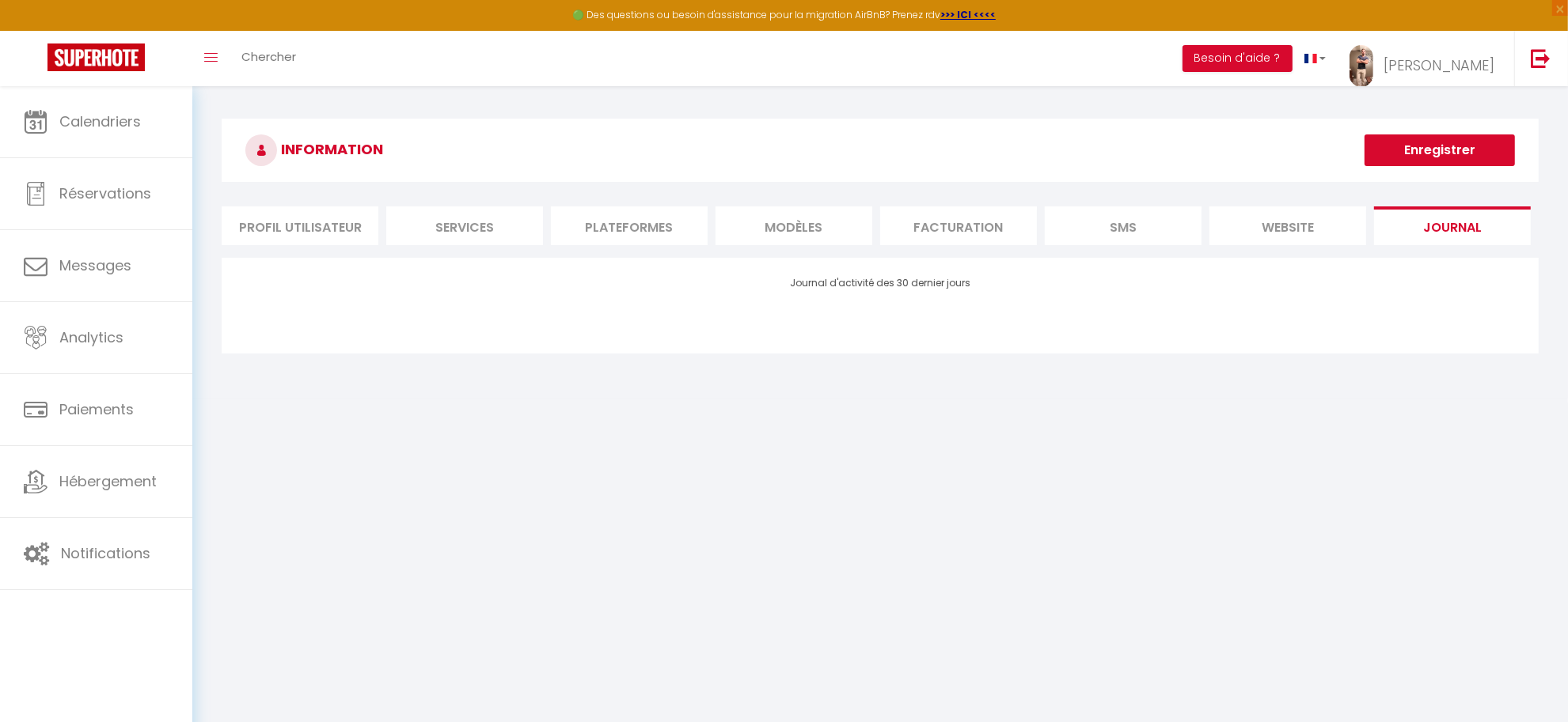
click at [651, 226] on li "Plateformes" at bounding box center [629, 225] width 156 height 39
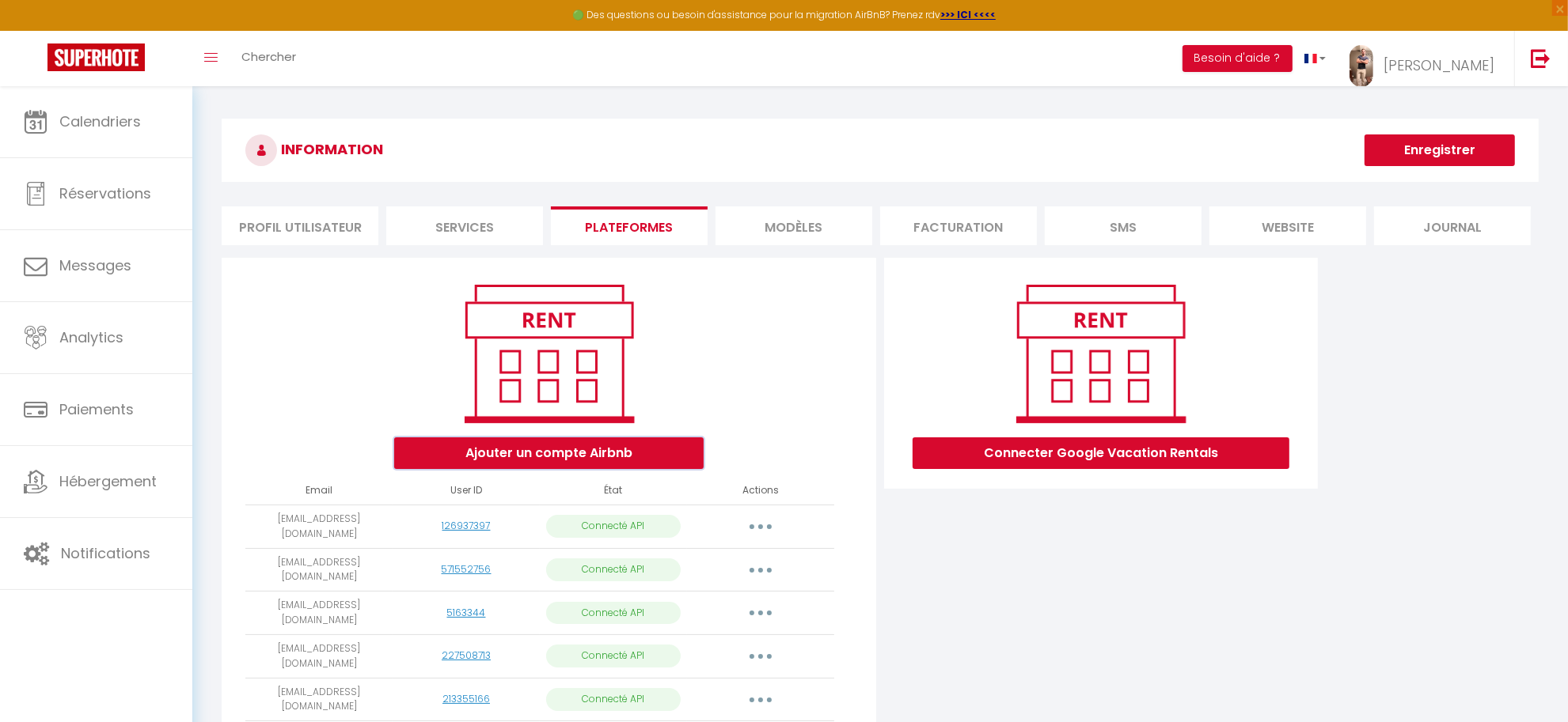
click at [576, 449] on button "Ajouter un compte Airbnb" at bounding box center [549, 453] width 309 height 31
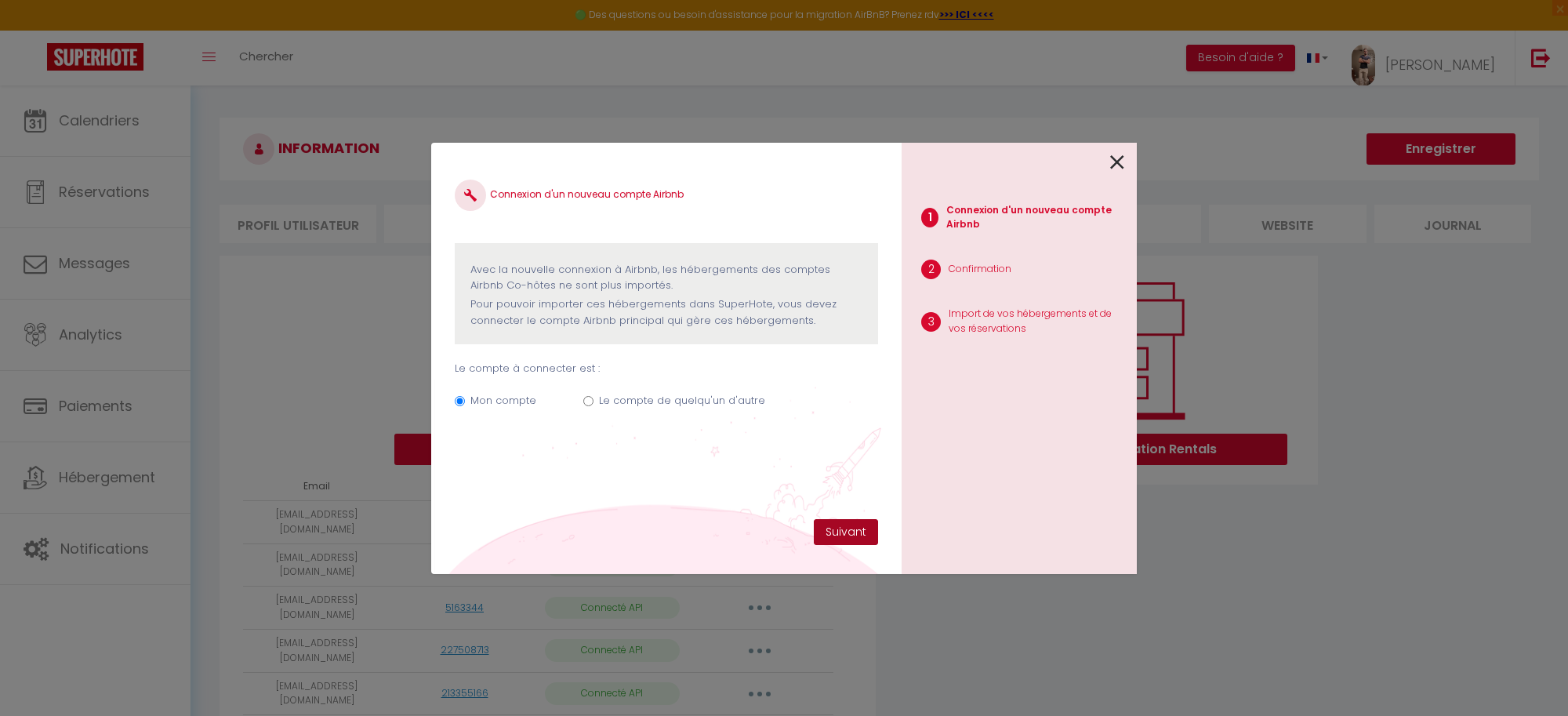
click at [844, 530] on button "Suivant" at bounding box center [846, 533] width 64 height 27
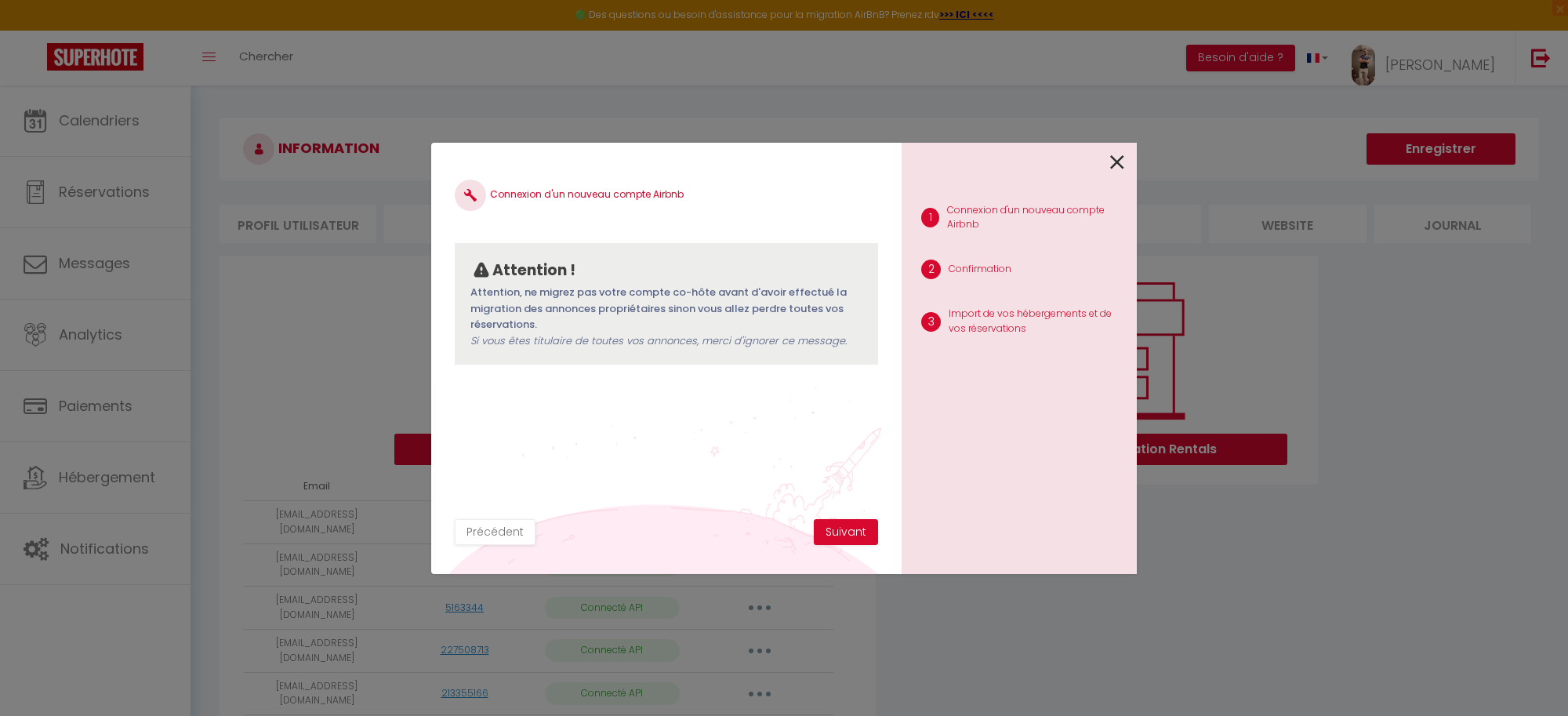
click at [1118, 162] on icon at bounding box center [1117, 162] width 14 height 24
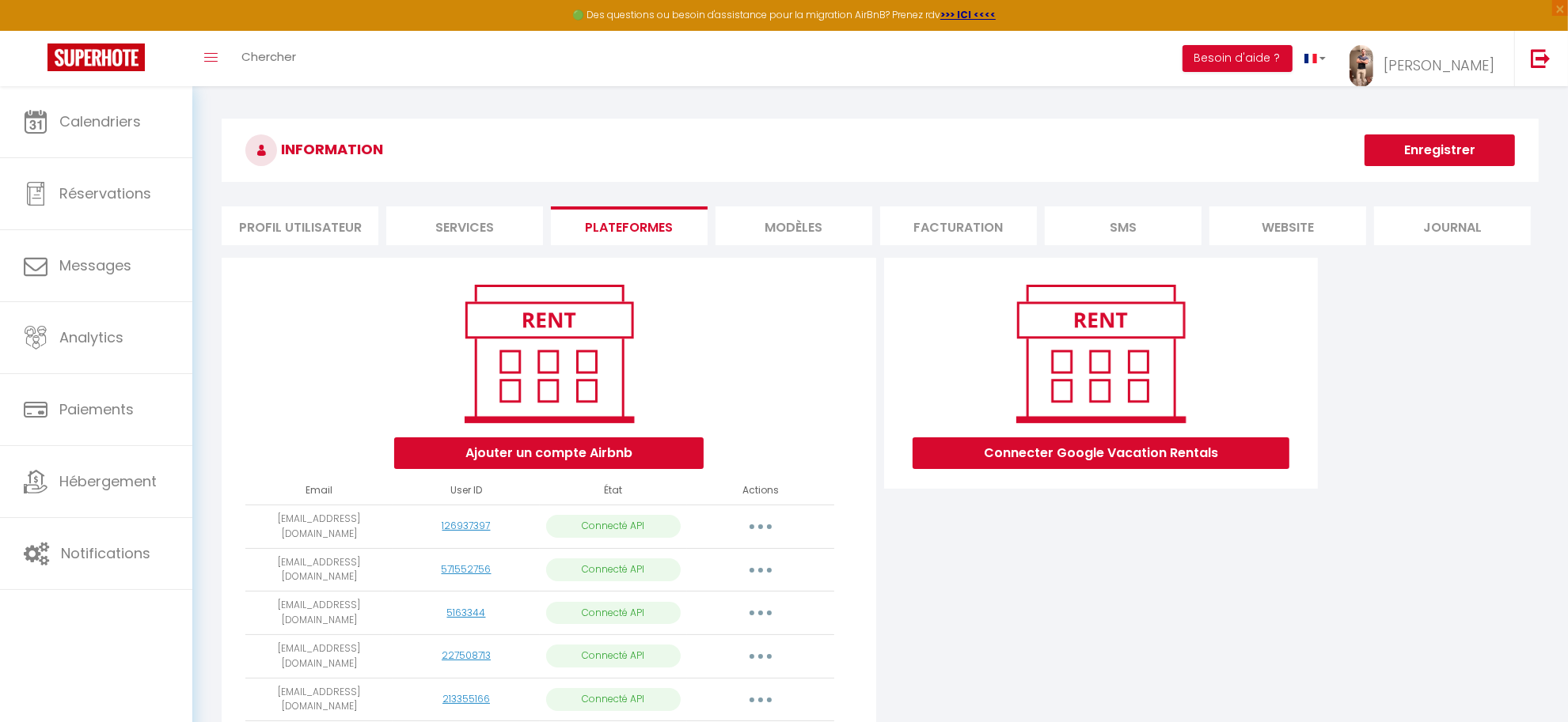
scroll to position [99, 0]
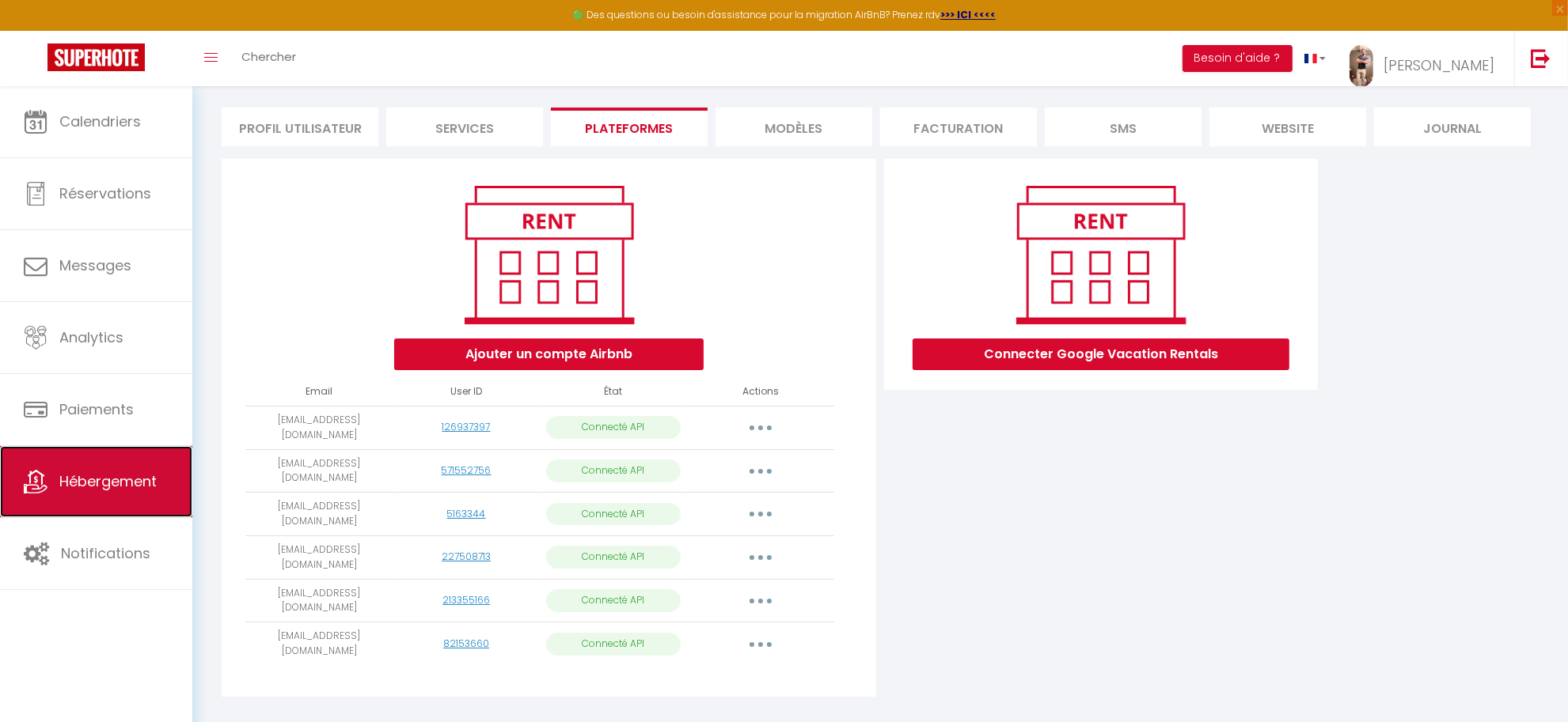
click at [107, 468] on link "Hébergement" at bounding box center [96, 482] width 193 height 72
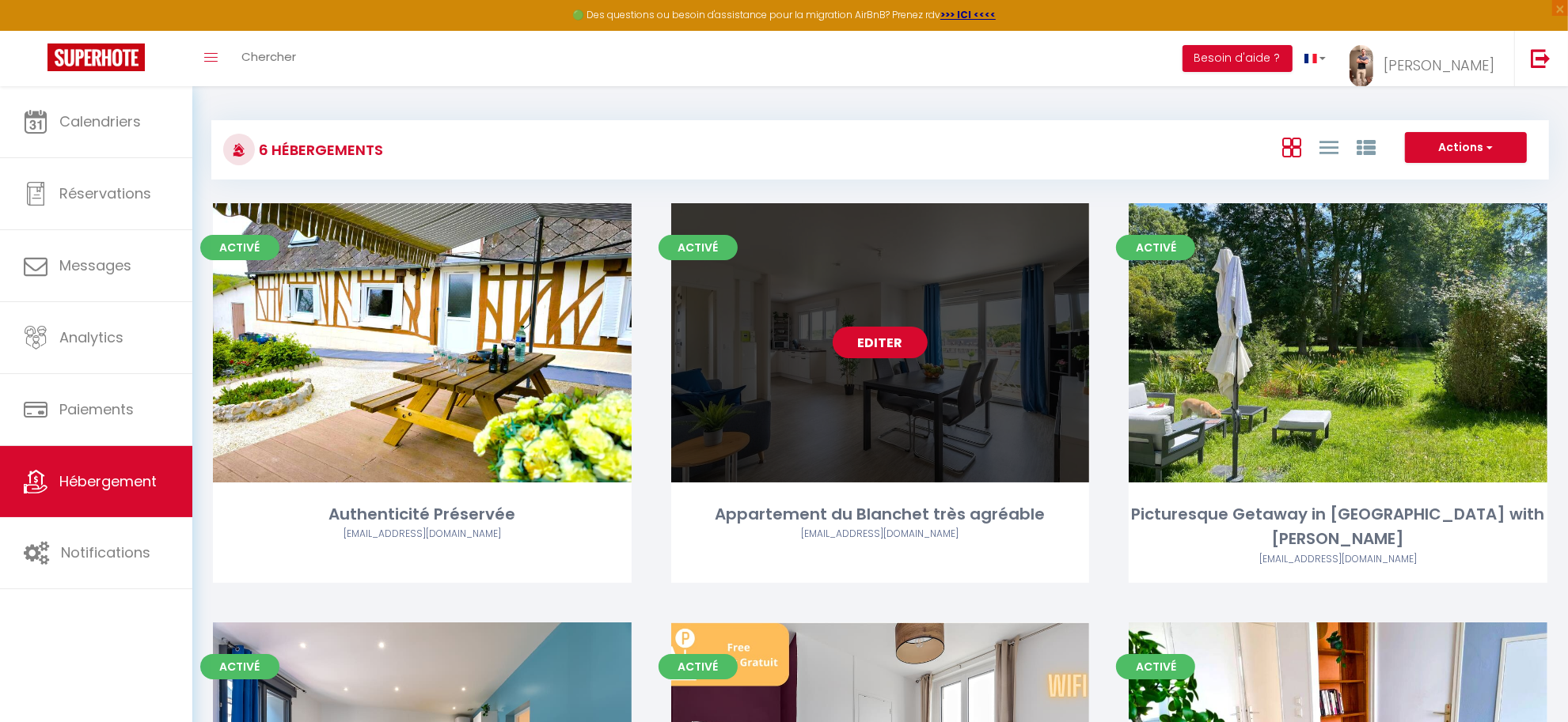
click at [861, 349] on link "Editer" at bounding box center [879, 342] width 95 height 31
select select "3"
select select "2"
select select "1"
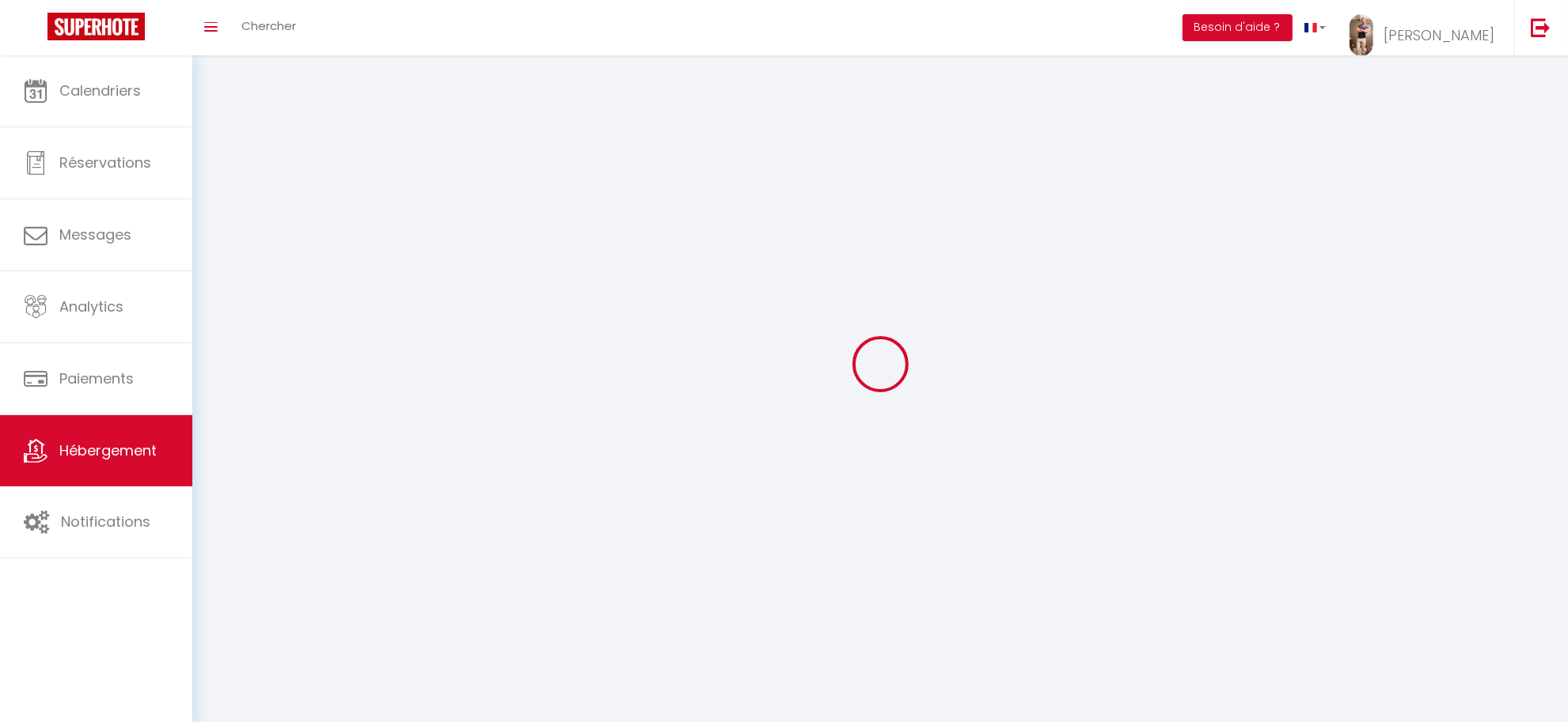
select select
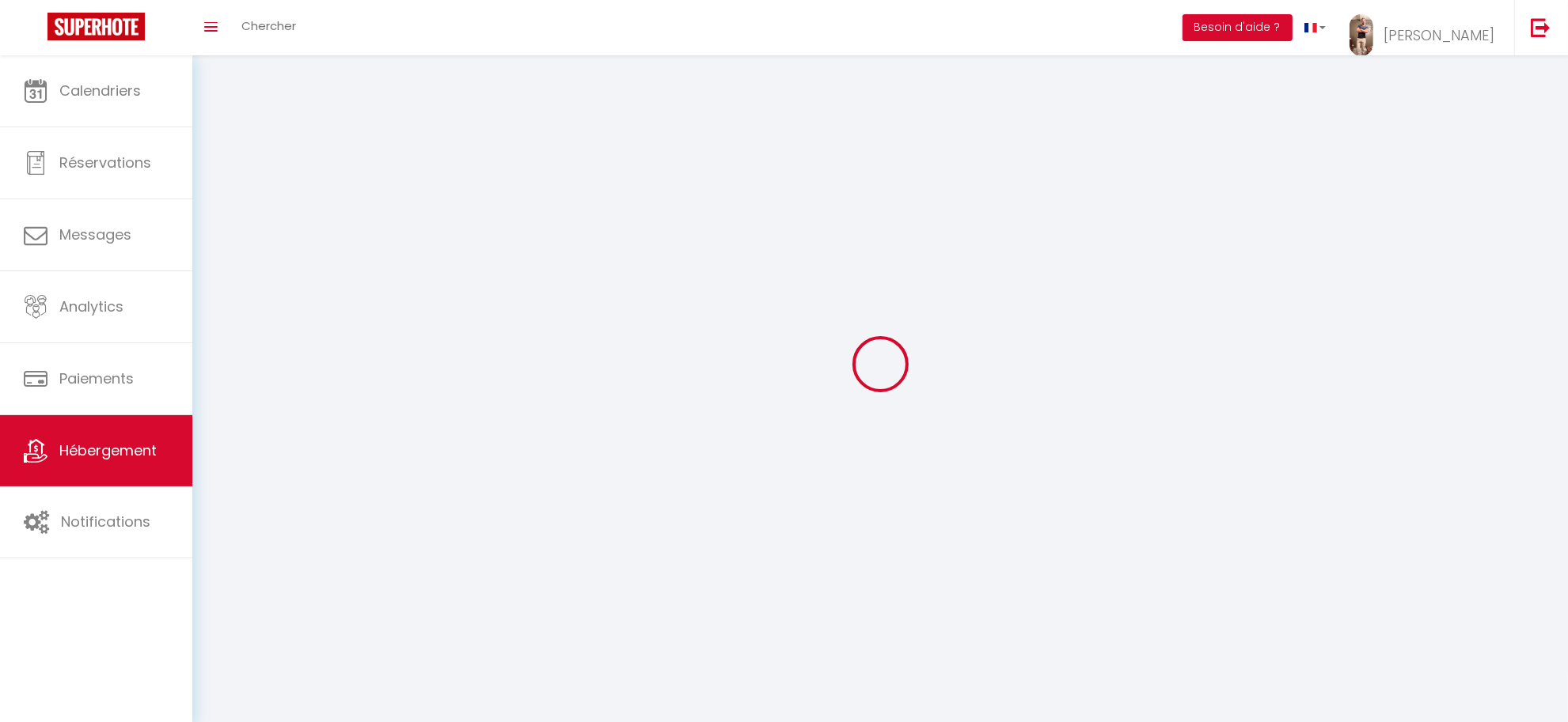
select select
checkbox input "false"
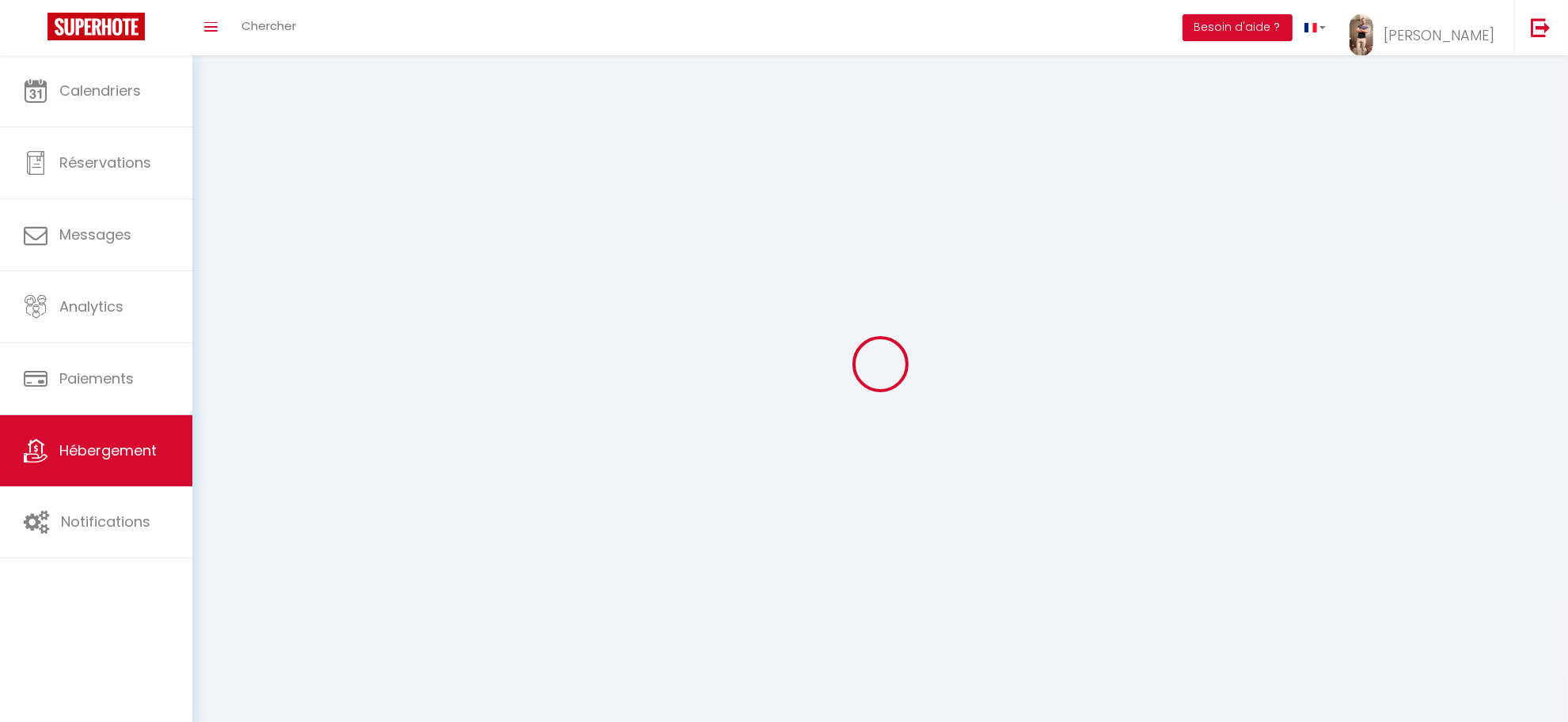
select select
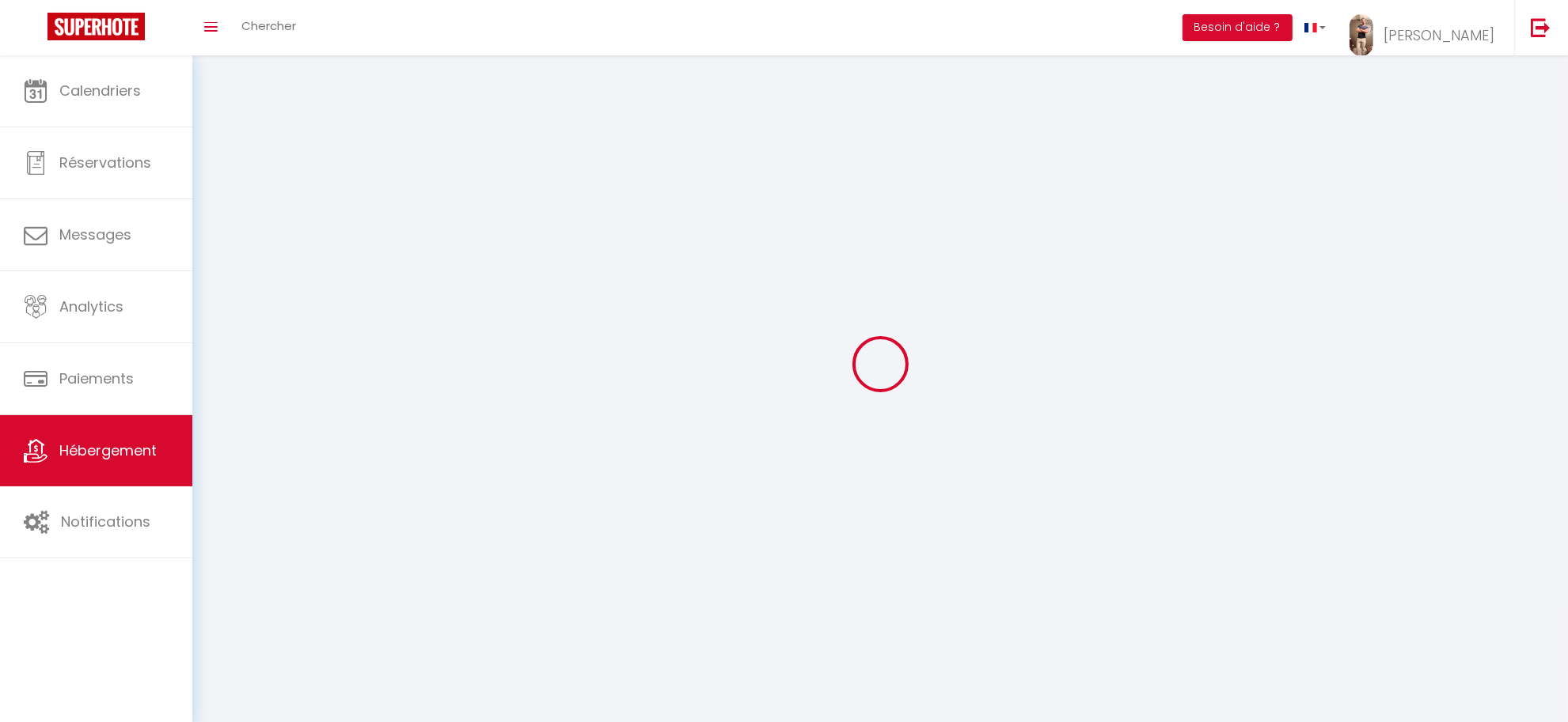
select select
checkbox input "false"
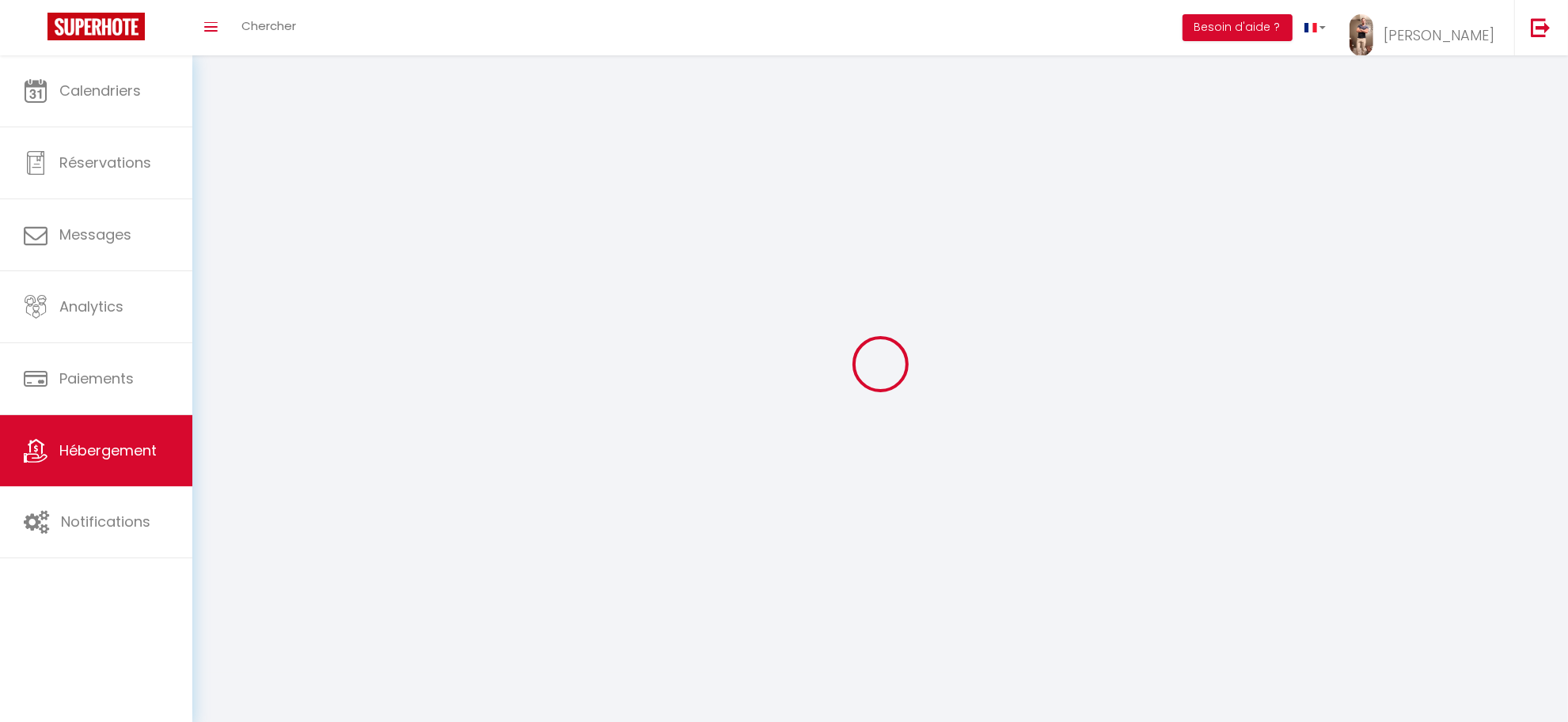
checkbox input "false"
select select
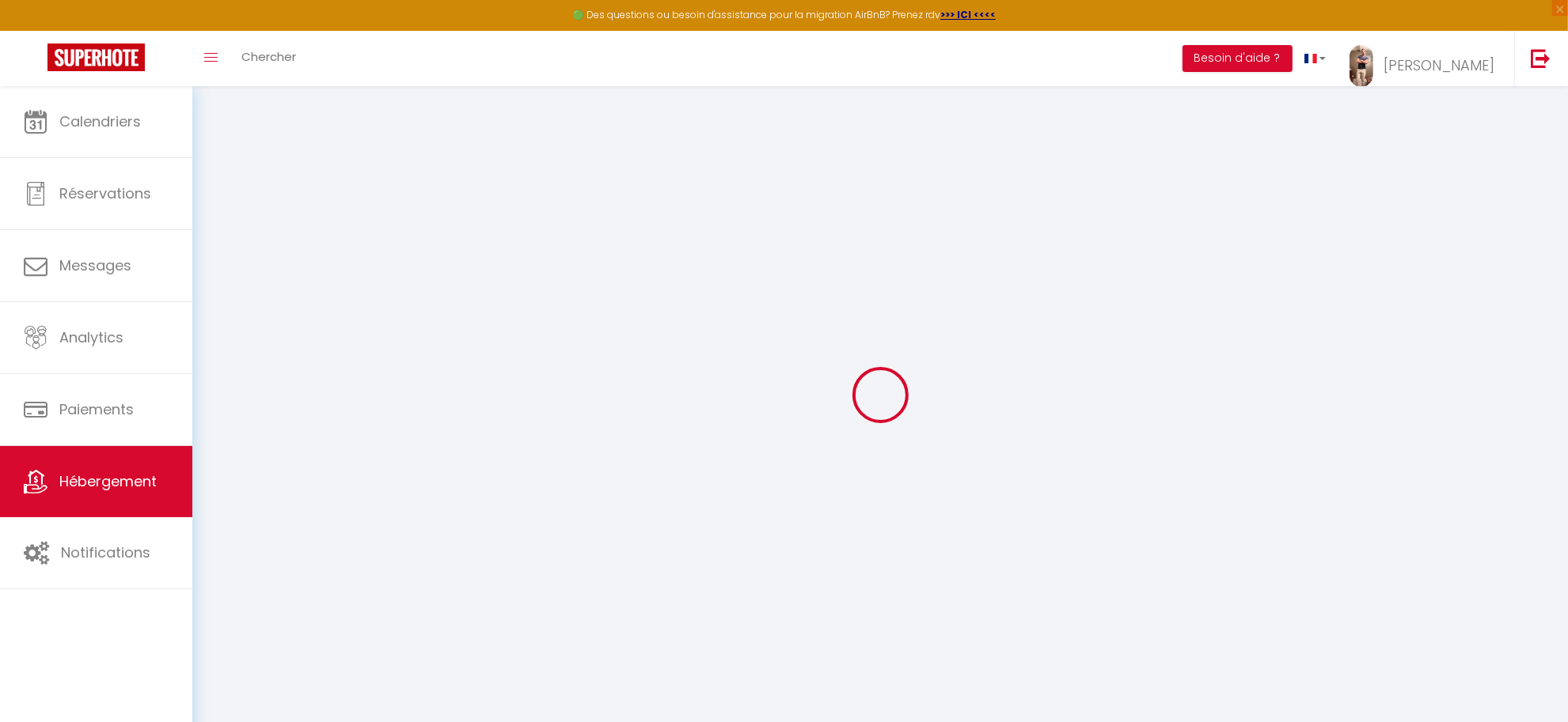
select select "+ 19 %"
select select "+ 21 %"
select select "+ 10 %"
select select "6834-581495146925389239"
select select
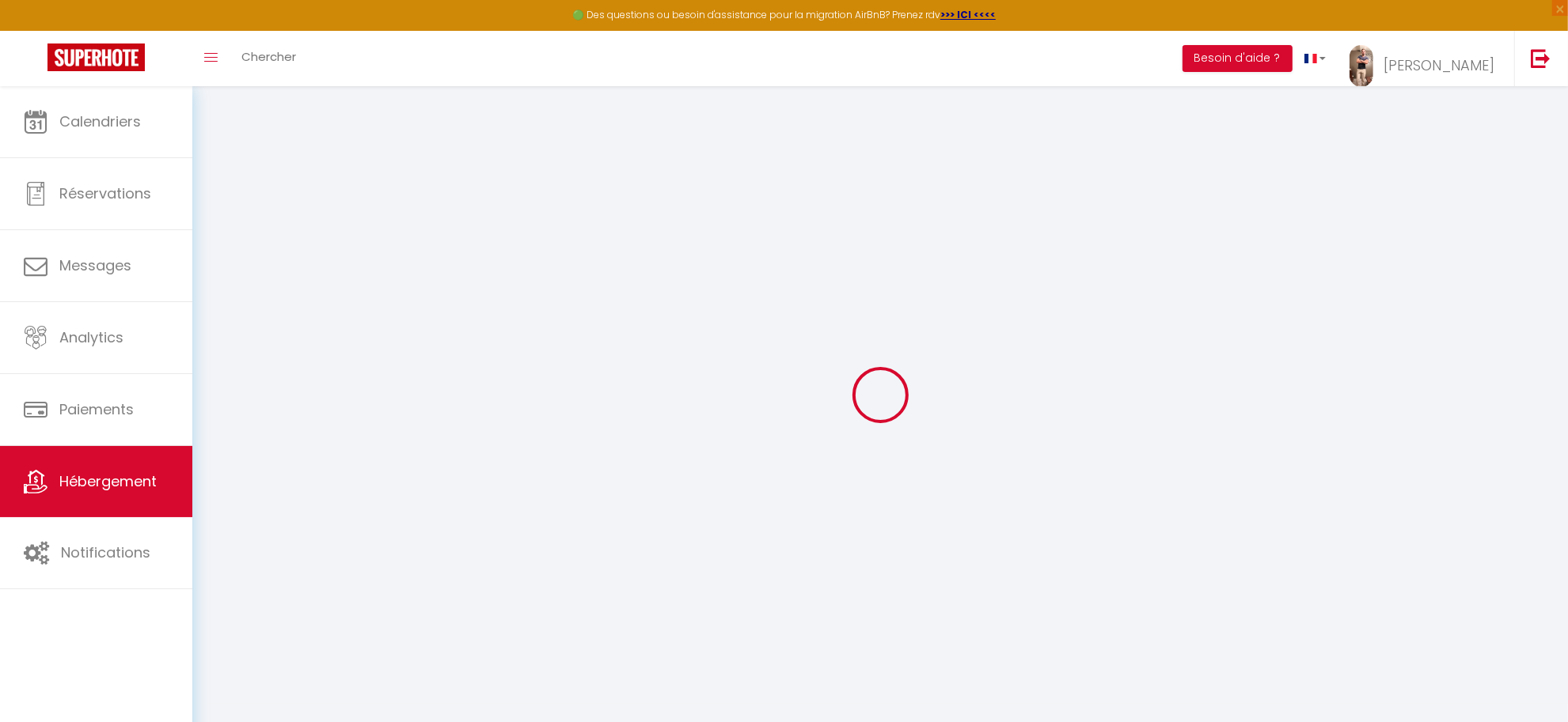
select select
checkbox input "false"
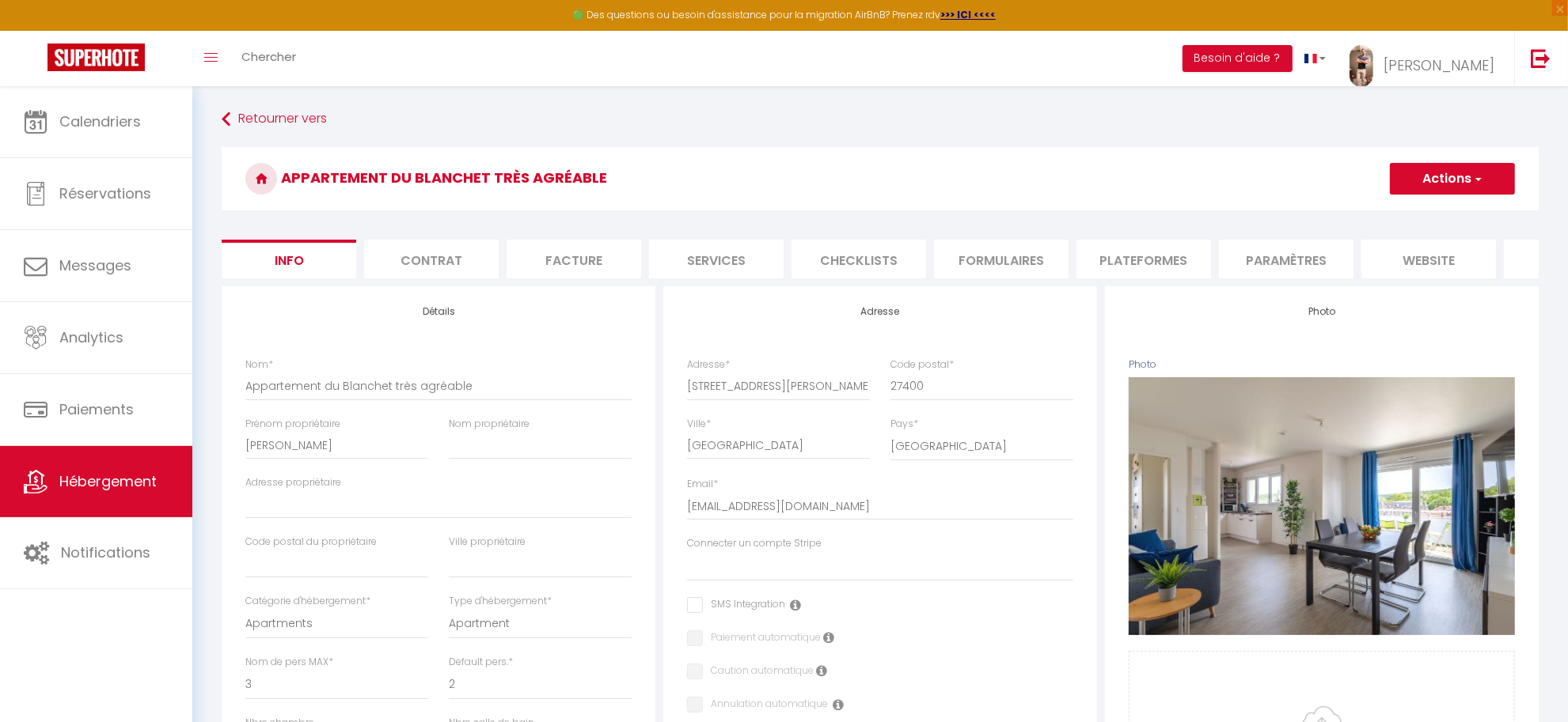
click at [429, 256] on li "Contrat" at bounding box center [432, 259] width 135 height 39
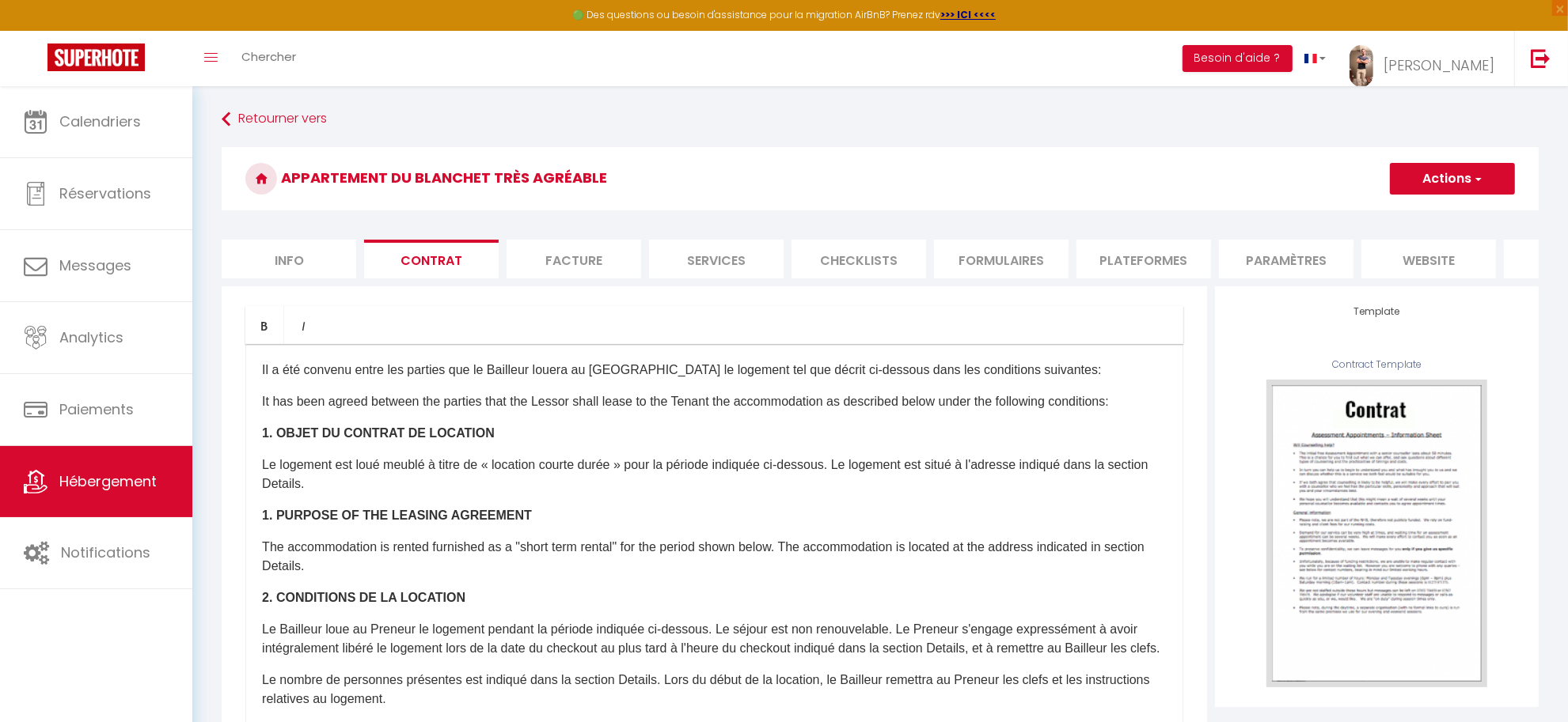
click at [575, 254] on li "Facture" at bounding box center [574, 259] width 135 height 39
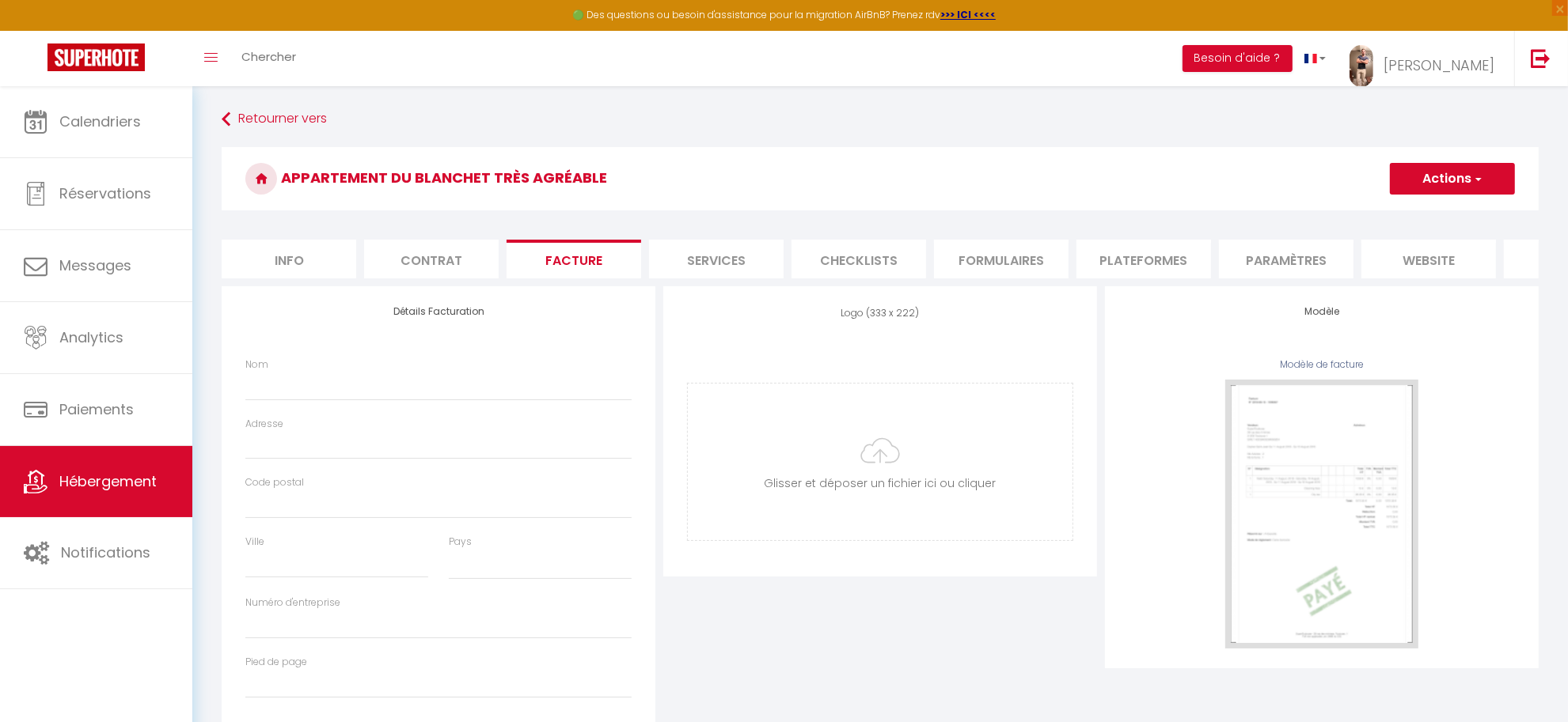
select select
click at [699, 259] on li "Services" at bounding box center [717, 259] width 135 height 39
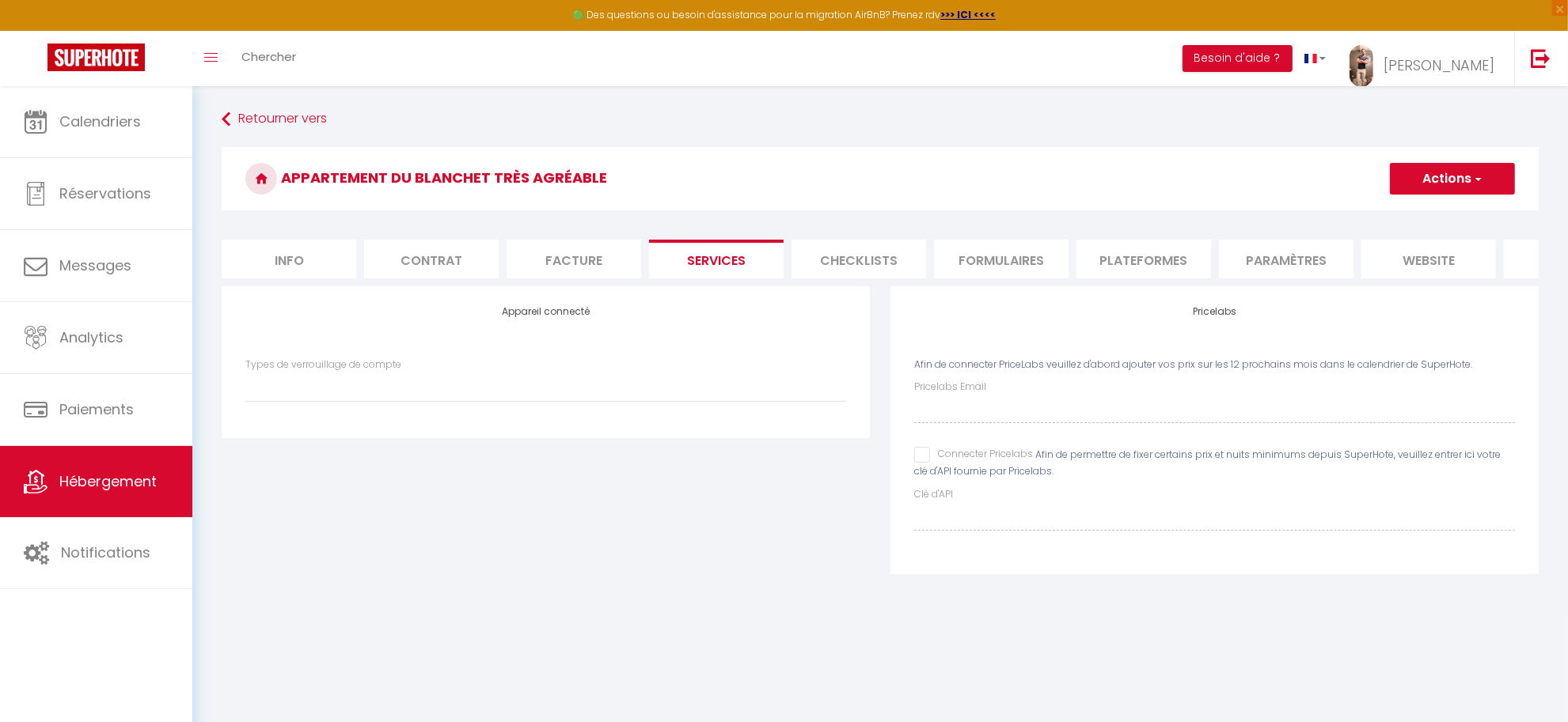
select select
select select "EUR"
click at [856, 256] on li "Checklists" at bounding box center [859, 259] width 135 height 39
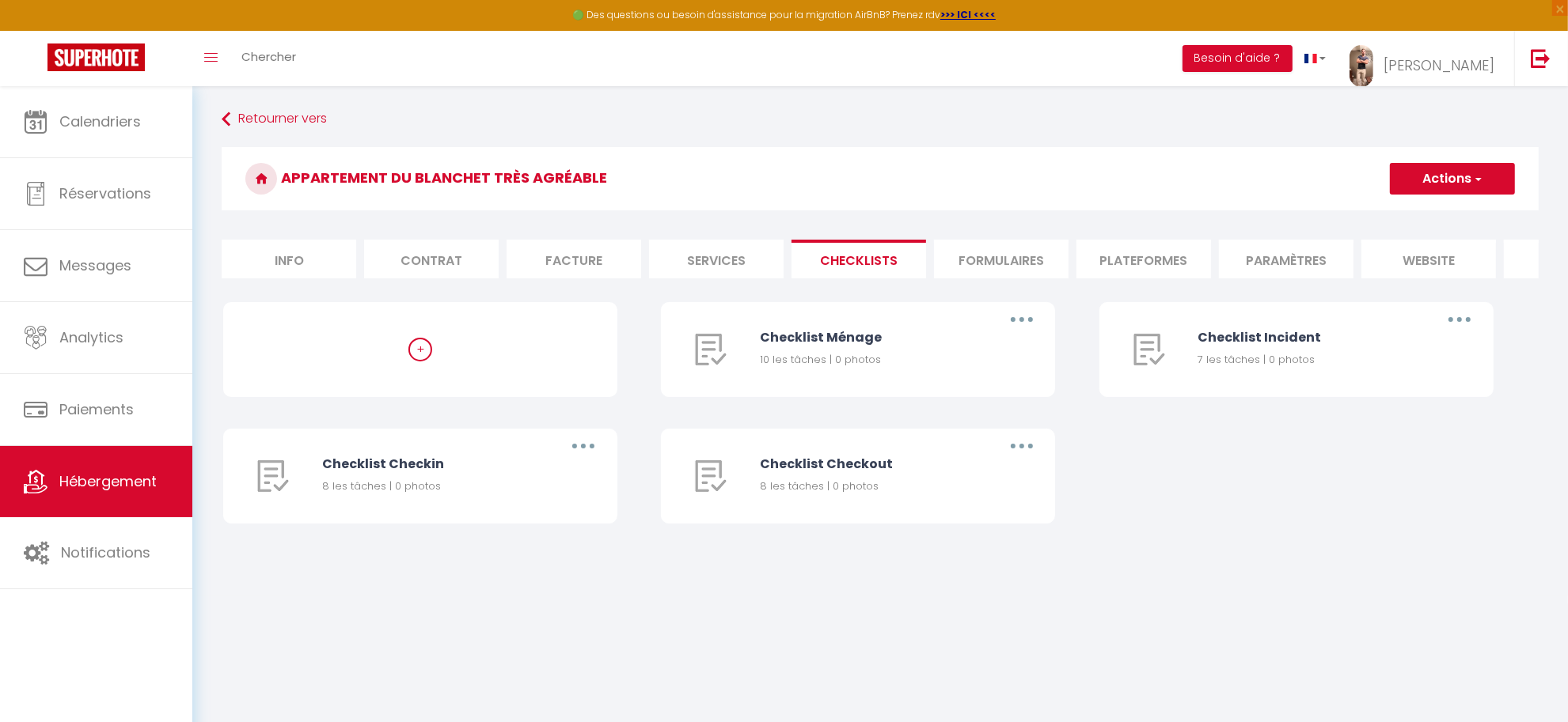
click at [979, 247] on li "Formulaires" at bounding box center [1001, 259] width 135 height 39
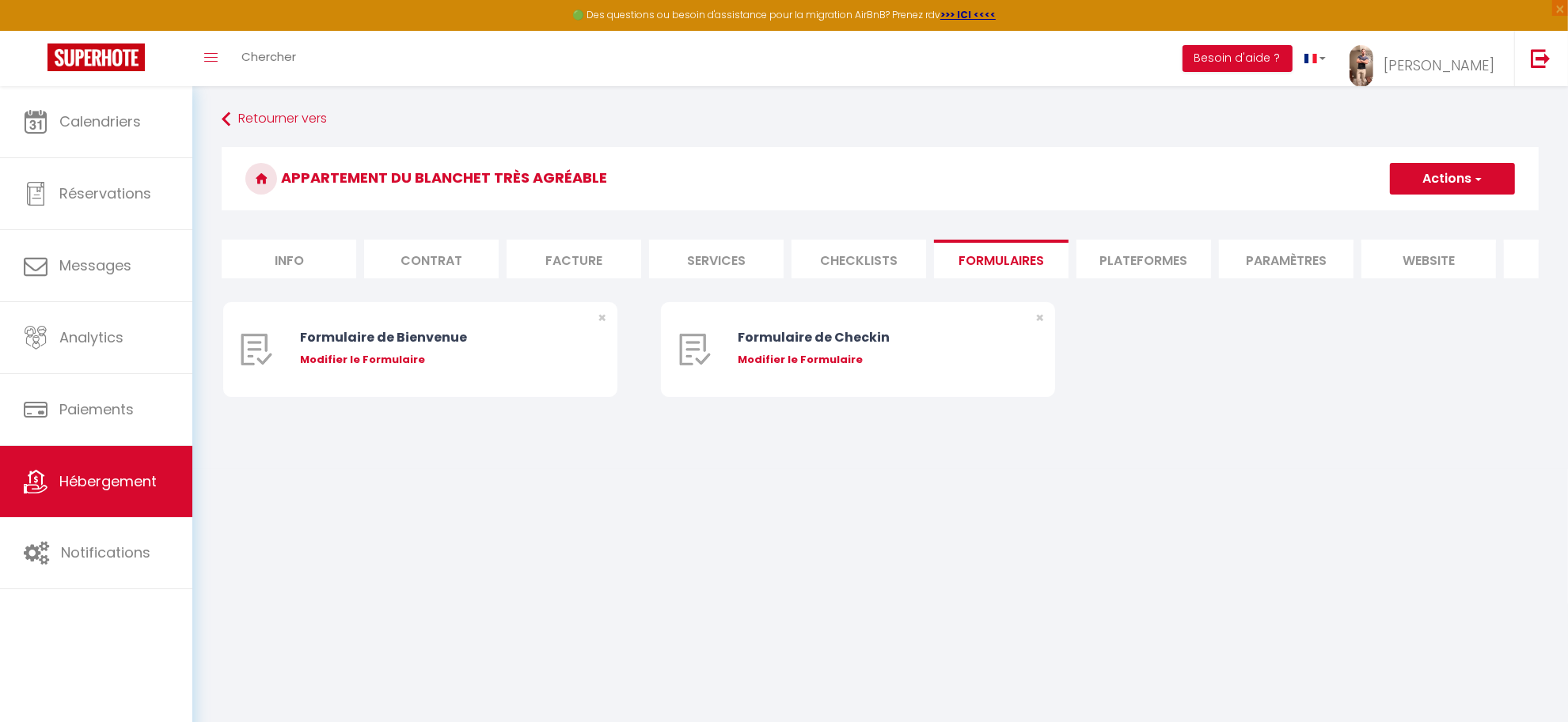
click at [1122, 258] on li "Plateformes" at bounding box center [1144, 259] width 135 height 39
select select
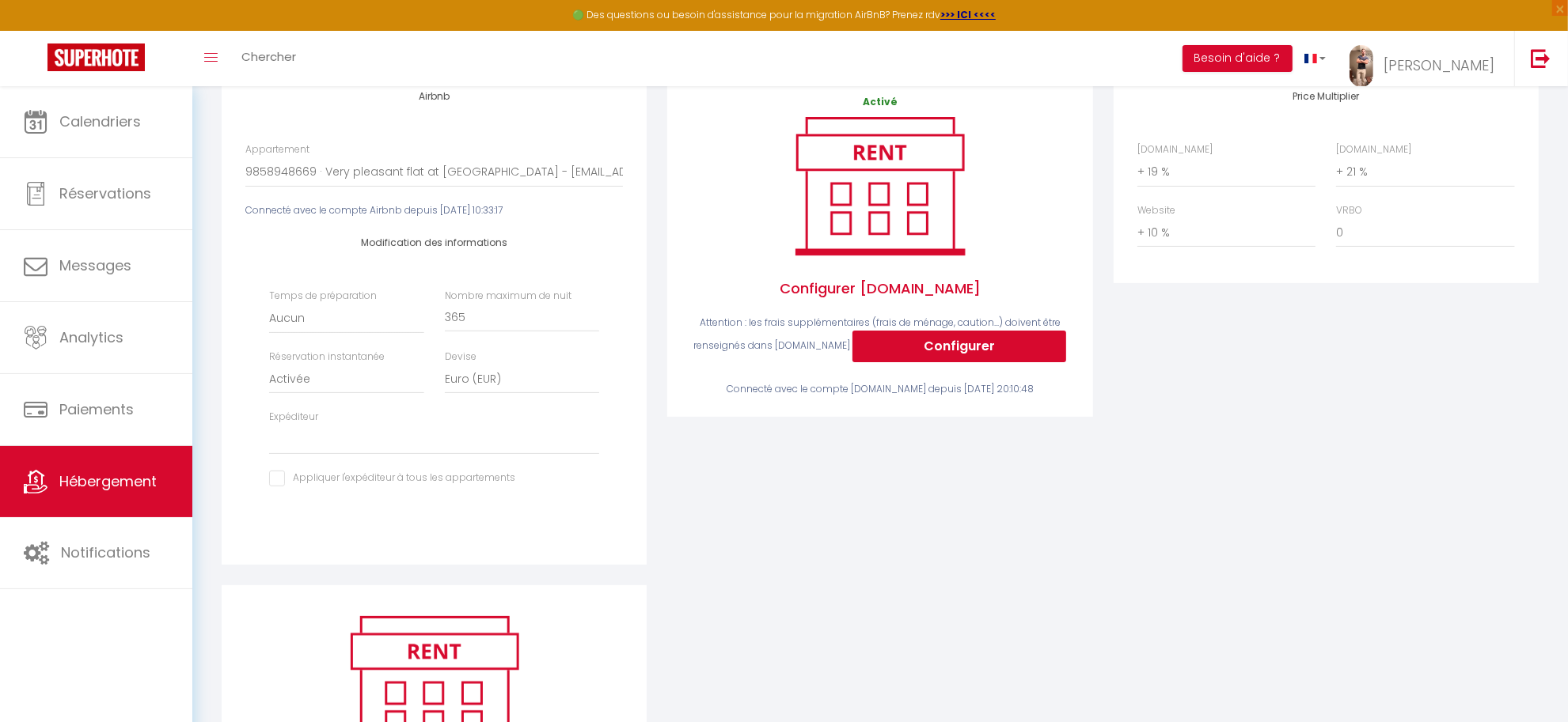
scroll to position [413, 0]
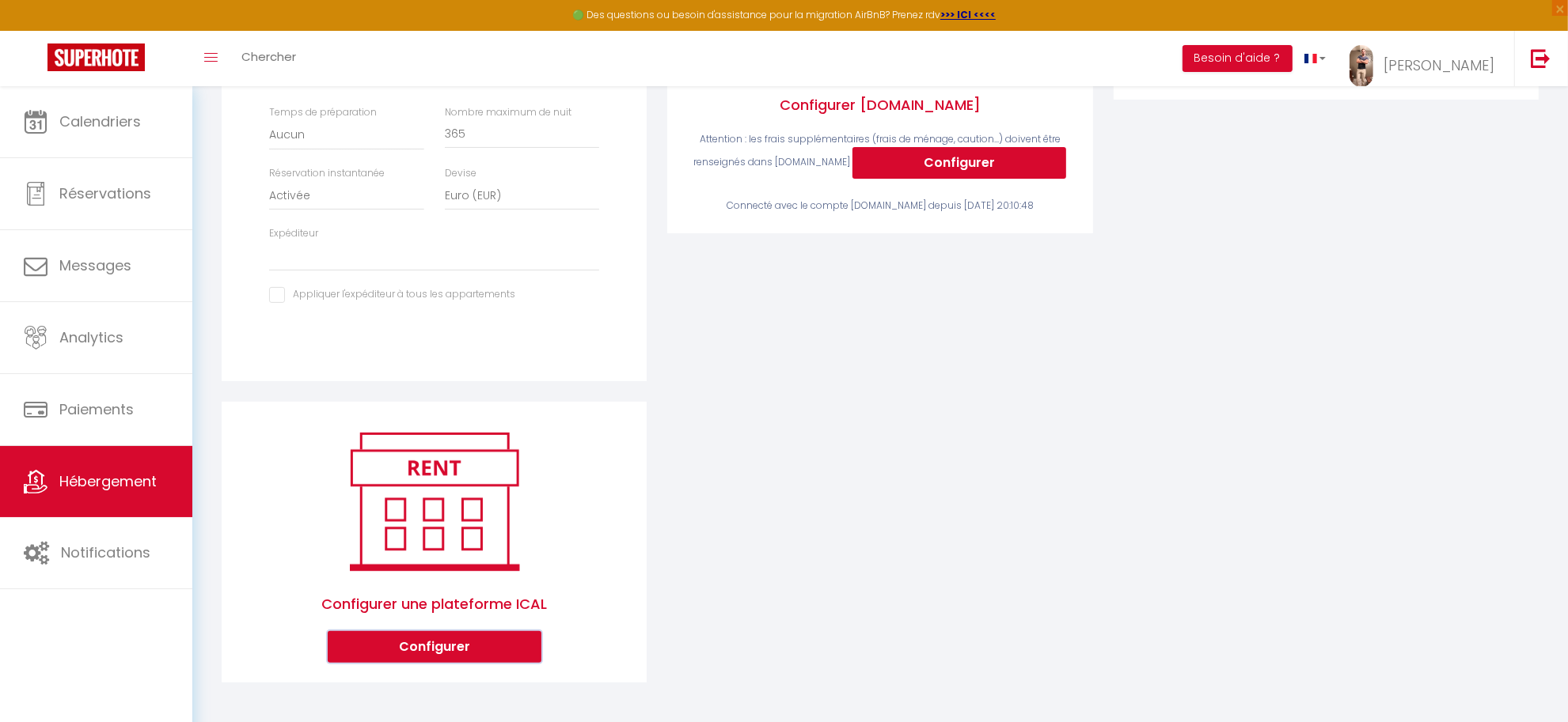
click at [496, 639] on button "Configurer" at bounding box center [434, 647] width 214 height 31
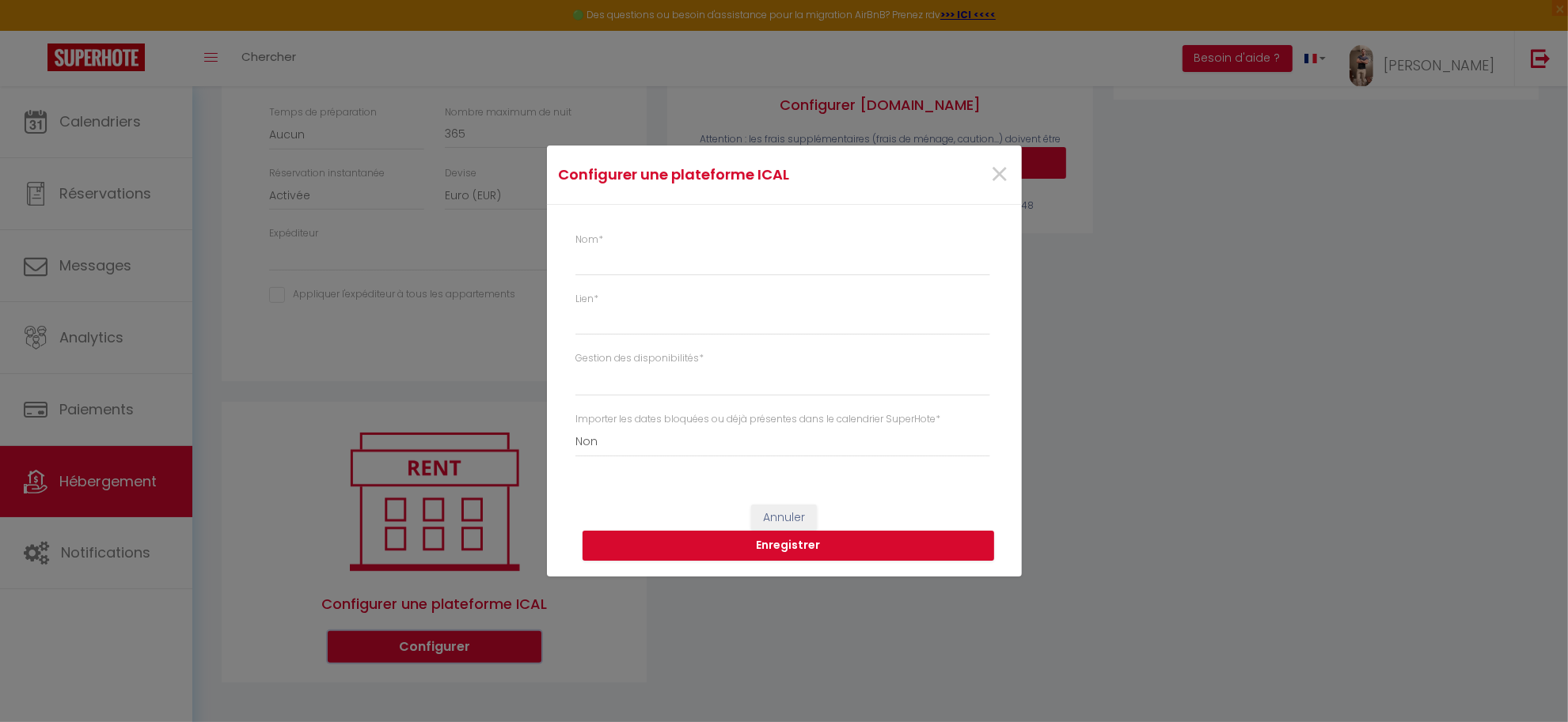
select select "1"
select select
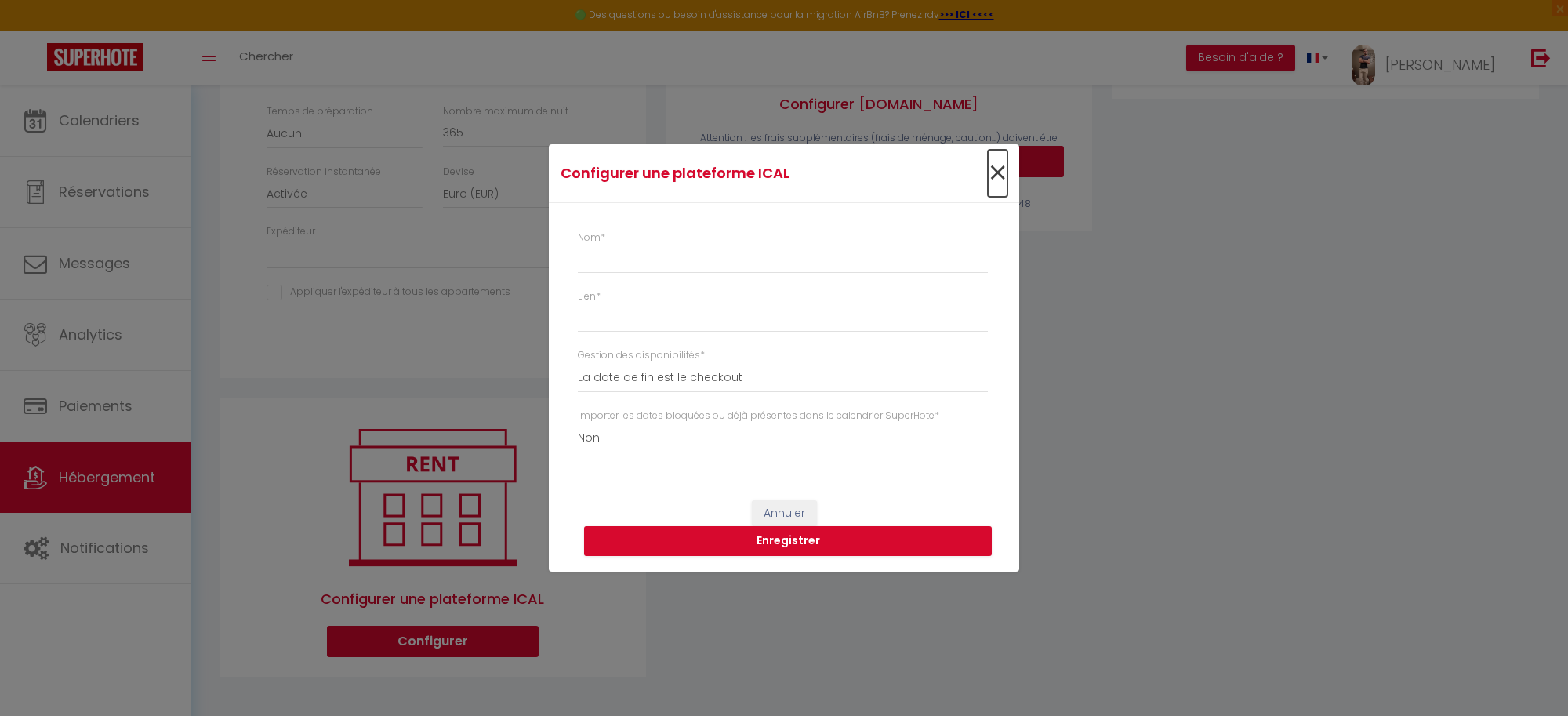
click at [1002, 167] on span "×" at bounding box center [998, 174] width 20 height 47
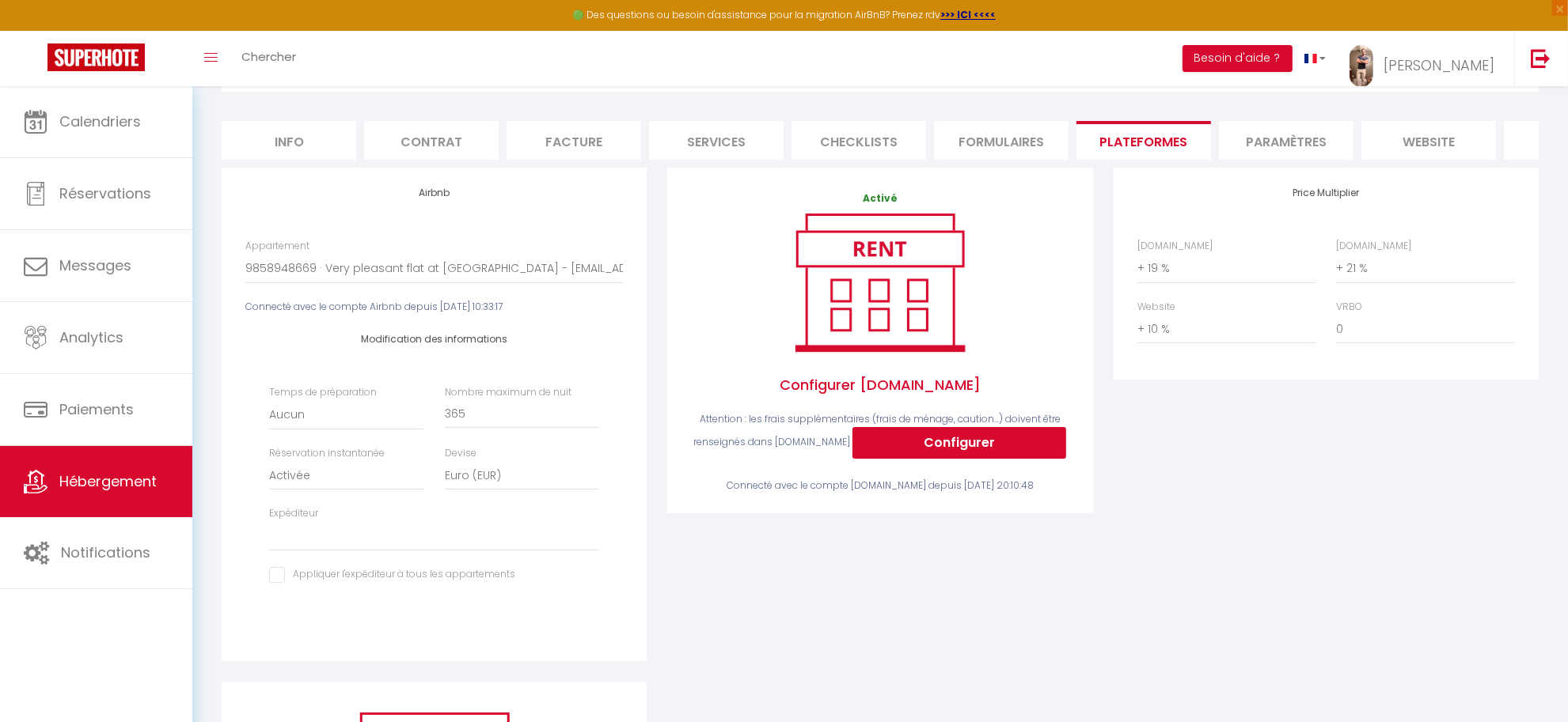
scroll to position [116, 0]
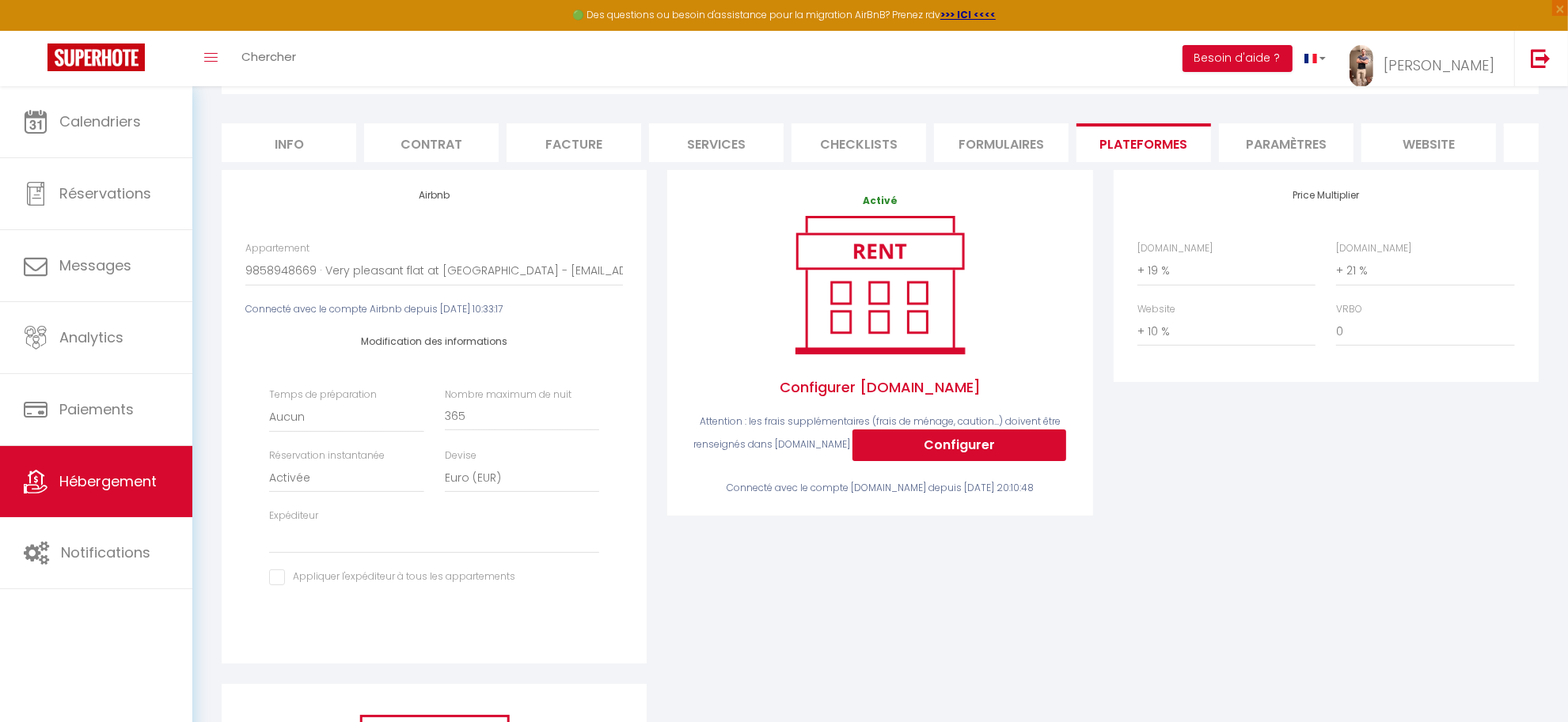
click at [1290, 136] on li "Paramètres" at bounding box center [1287, 142] width 135 height 39
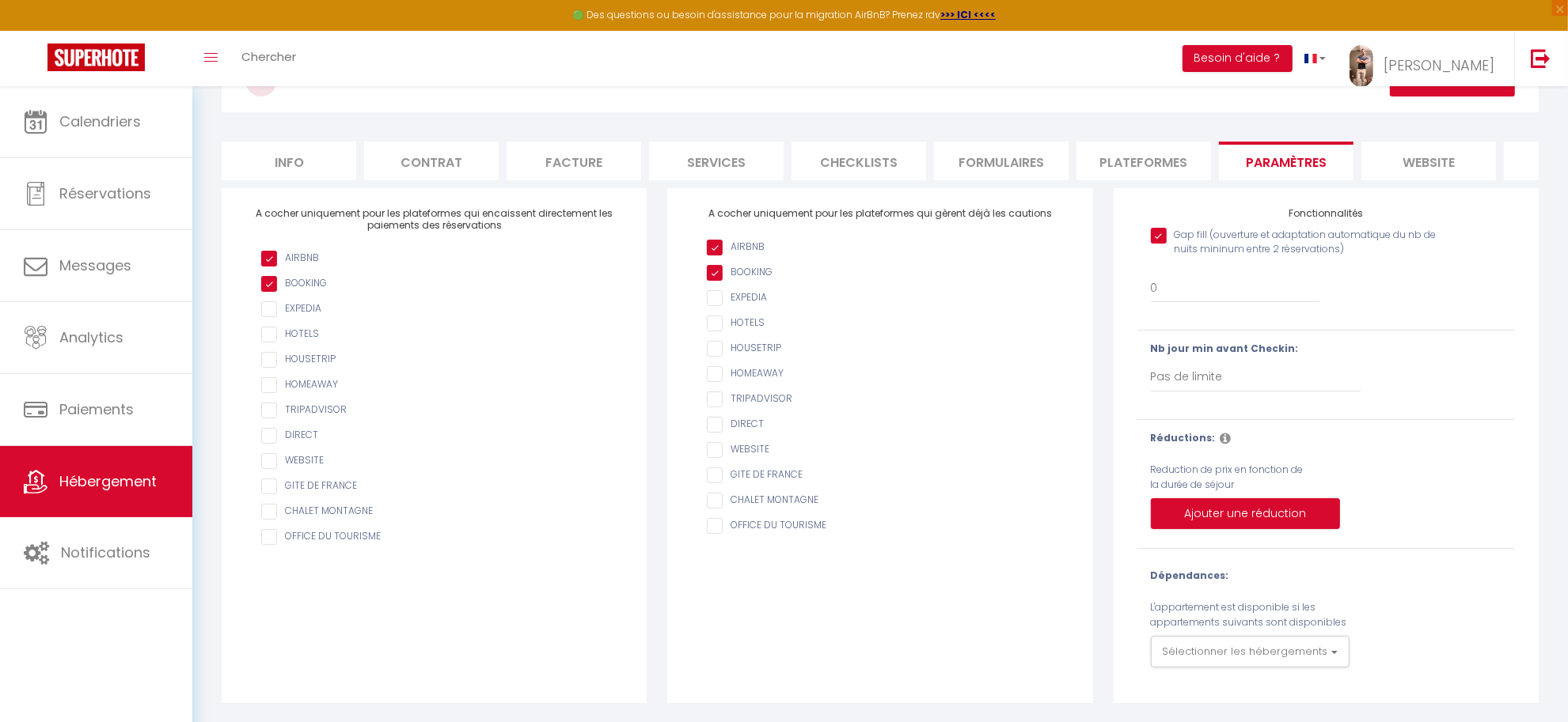
click at [1403, 147] on li "website" at bounding box center [1429, 160] width 135 height 39
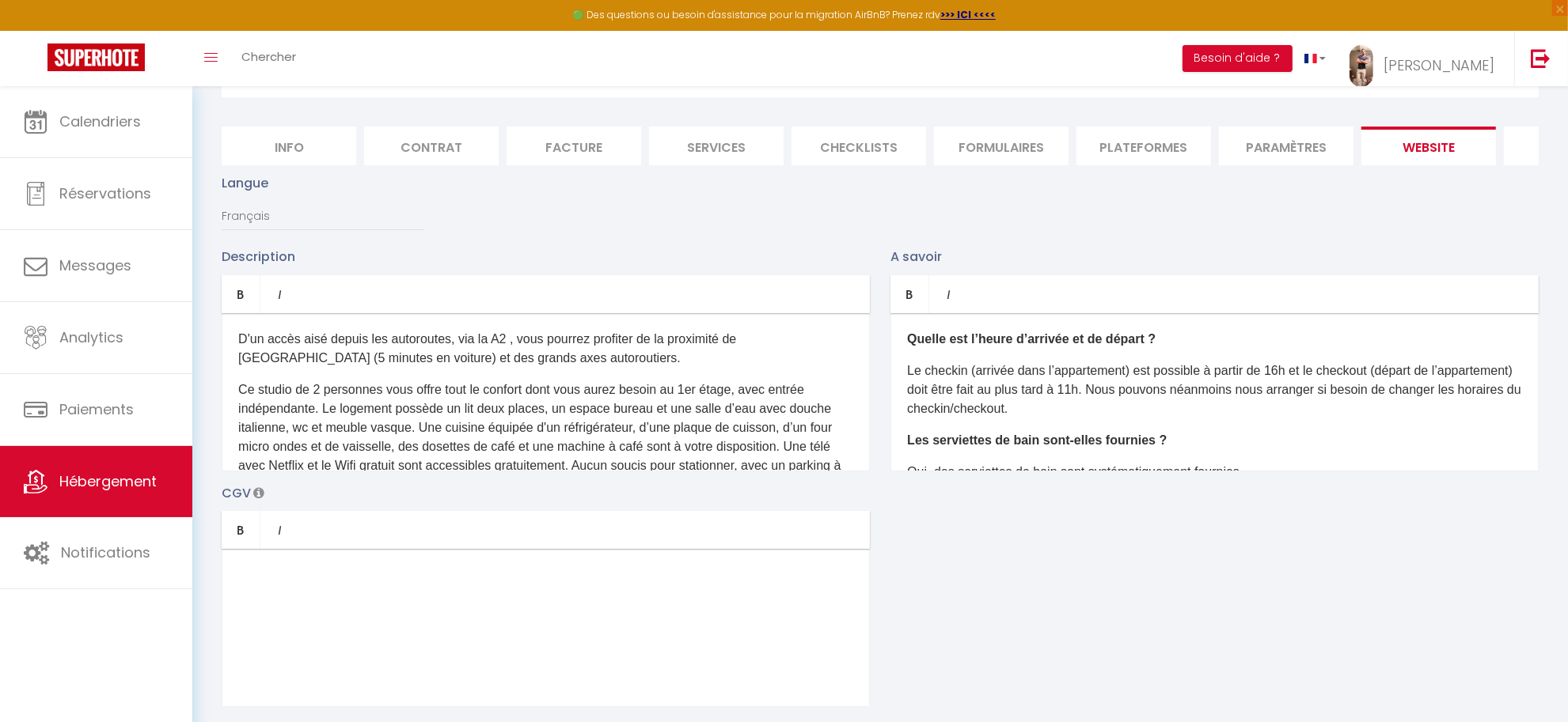
scroll to position [116, 0]
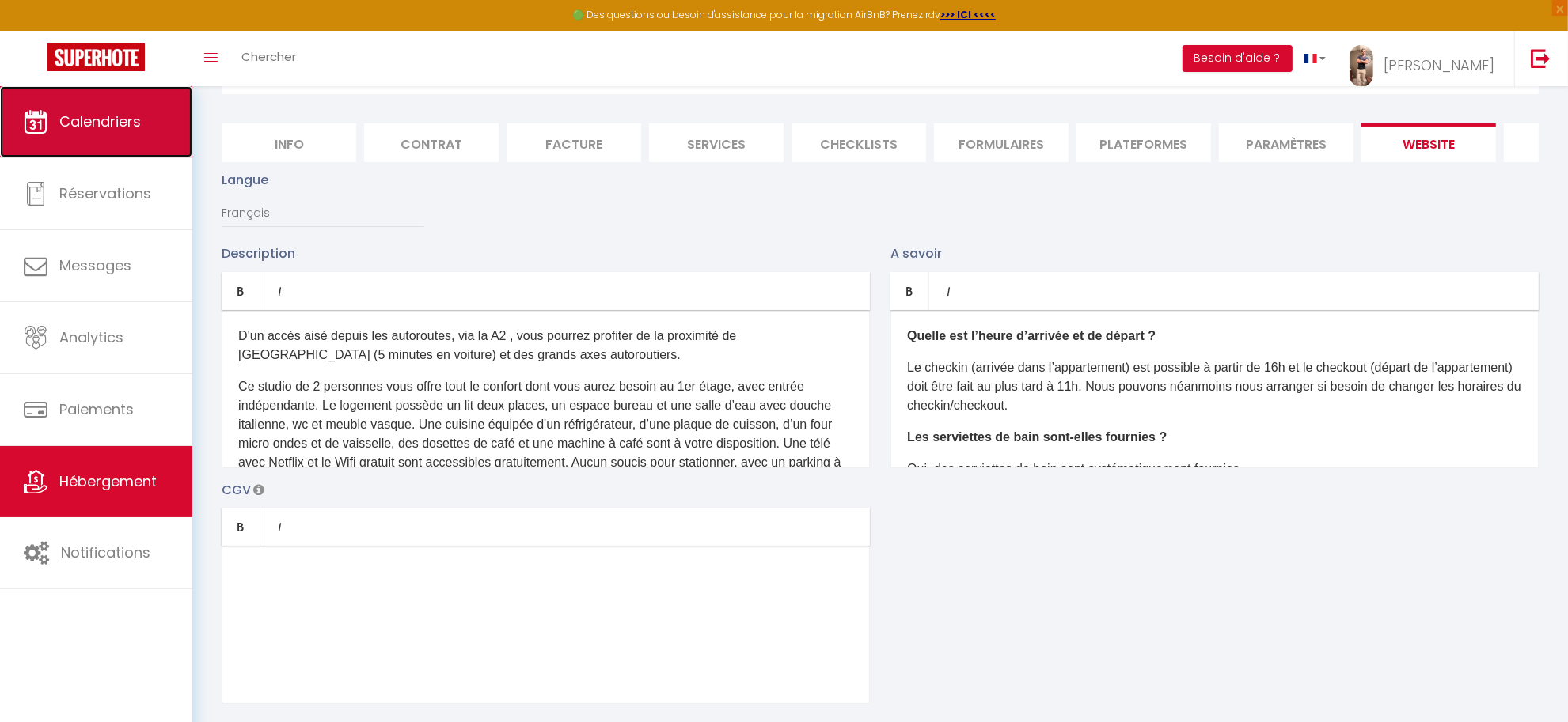
click at [100, 121] on span "Calendriers" at bounding box center [100, 122] width 81 height 20
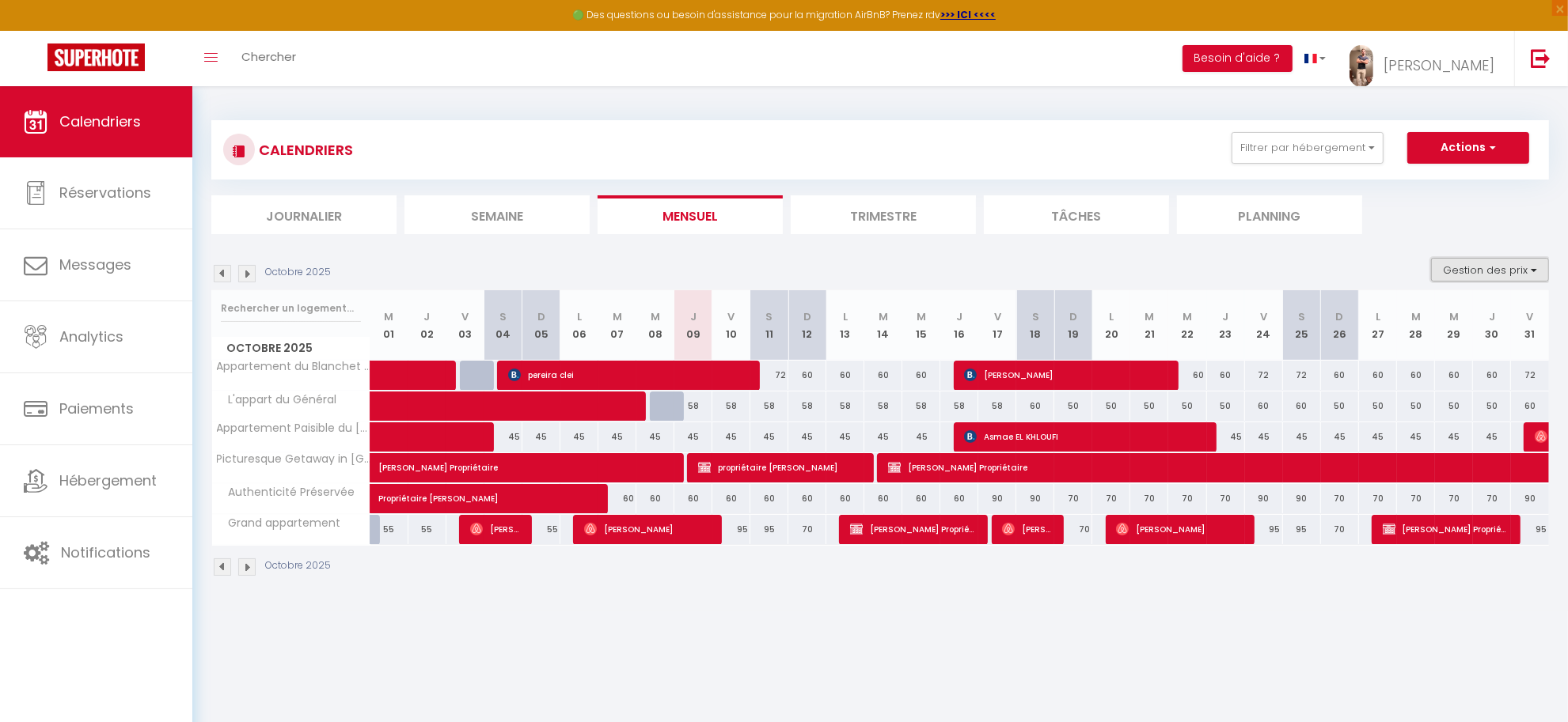
click at [1498, 280] on button "Gestion des prix" at bounding box center [1489, 270] width 118 height 24
click at [1419, 317] on input "Nb Nuits minimum" at bounding box center [1477, 318] width 142 height 16
checkbox input "true"
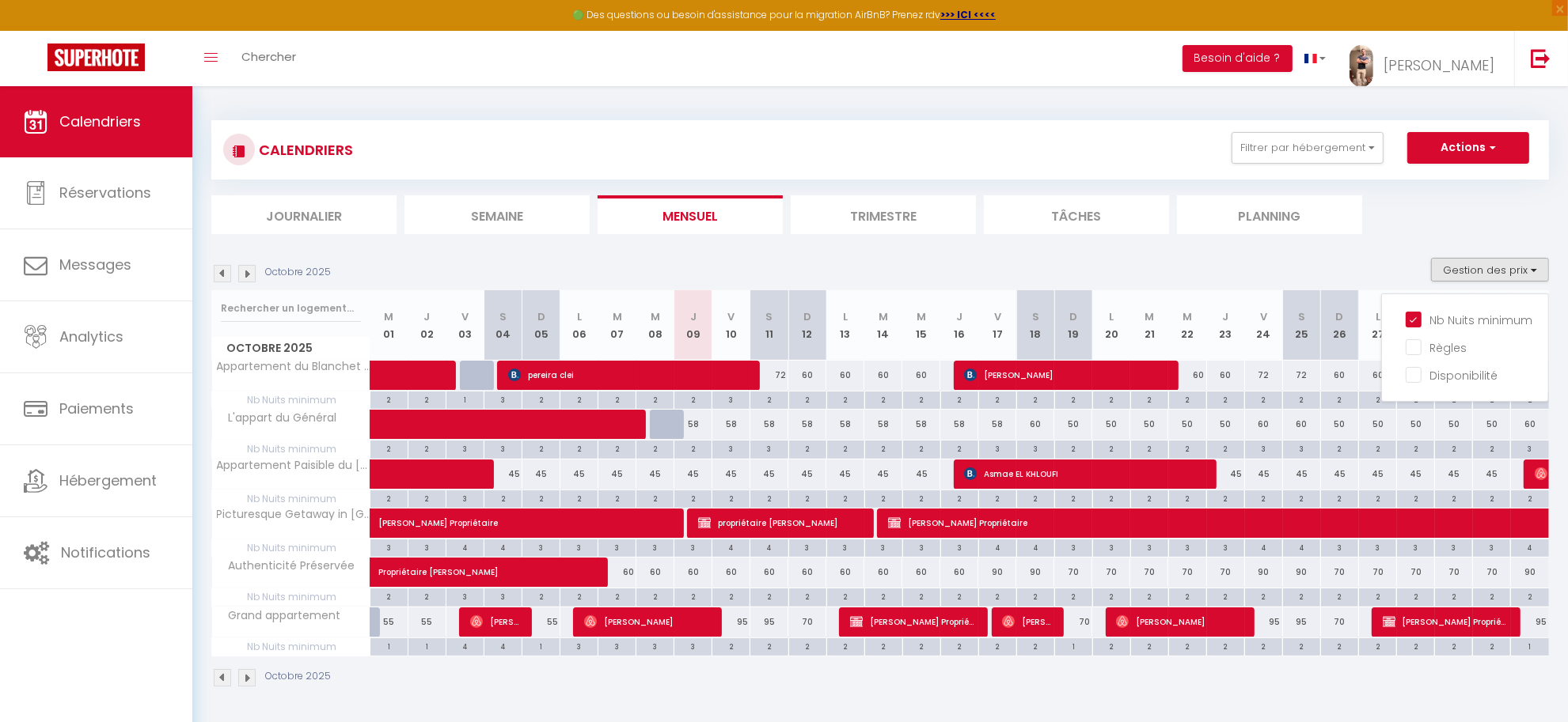
click at [1390, 196] on ul "Journalier [GEOGRAPHIC_DATA] Mensuel Trimestre Tâches Planning" at bounding box center [880, 215] width 1338 height 39
